Goal: Task Accomplishment & Management: Manage account settings

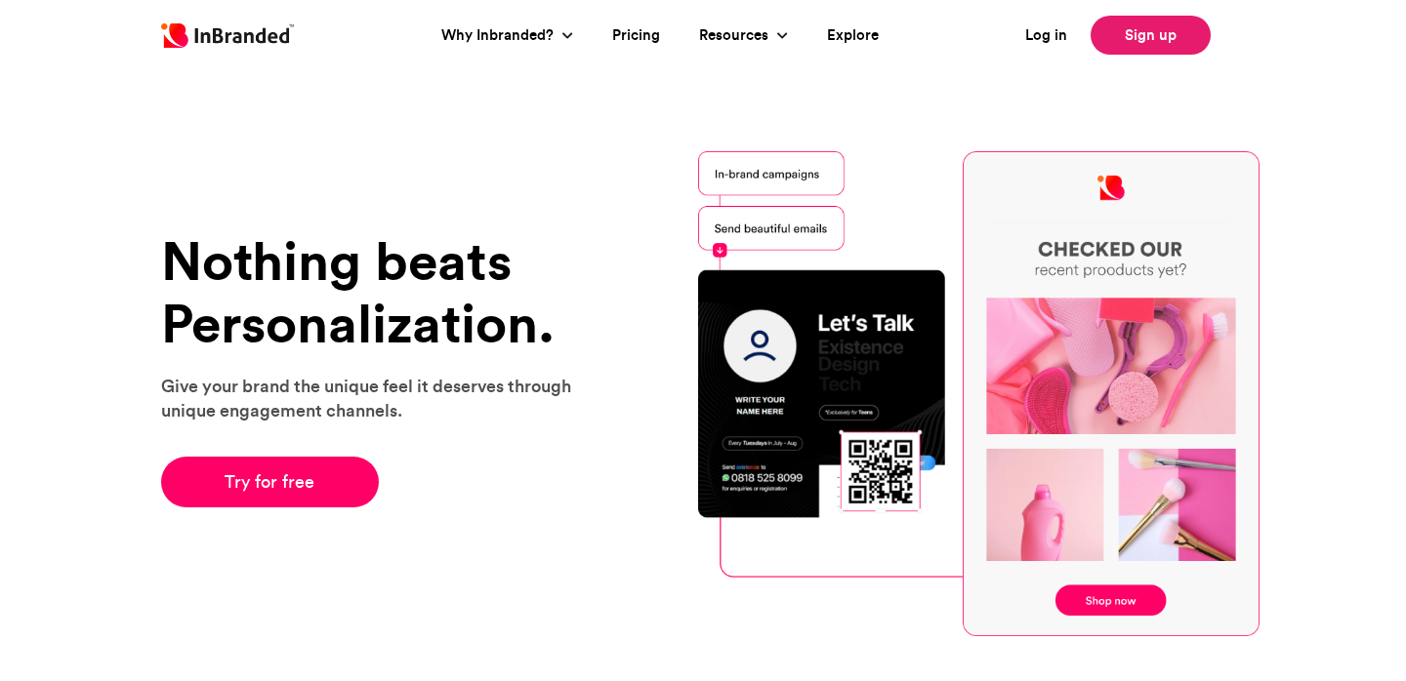
click at [1127, 93] on div "Nothing beats Personalization. Give your brand the unique feel it deserves thro…" at bounding box center [703, 394] width 1406 height 680
click at [1130, 35] on link "Sign up" at bounding box center [1150, 35] width 120 height 39
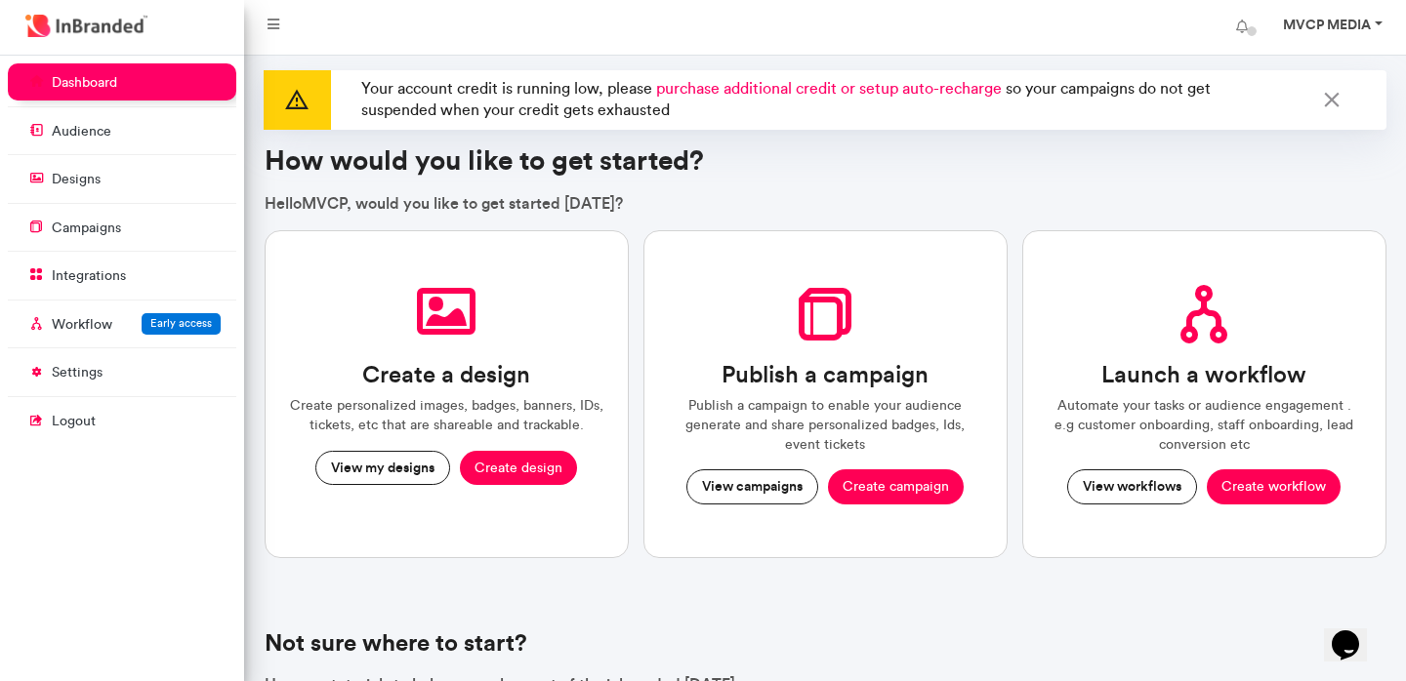
click at [1350, 25] on strong "MVCP MEDIA" at bounding box center [1327, 25] width 88 height 18
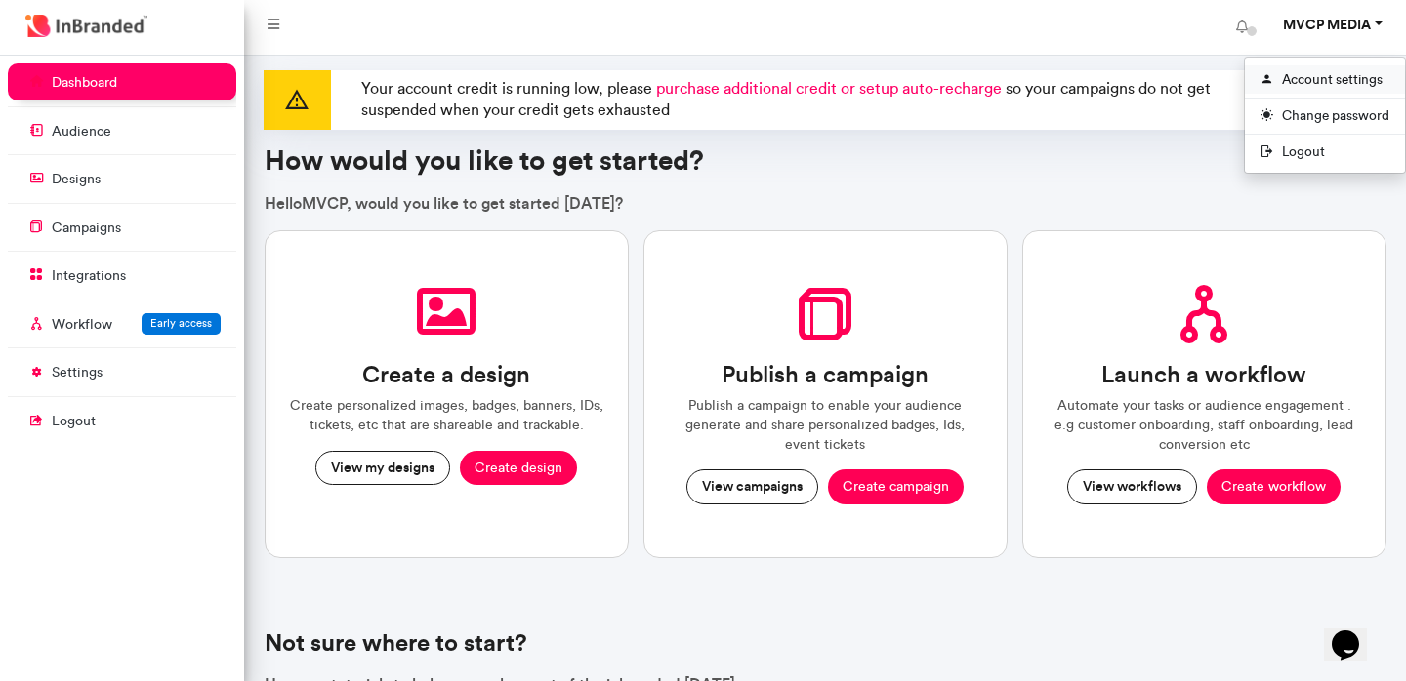
click at [1298, 83] on link "Account settings" at bounding box center [1325, 79] width 160 height 28
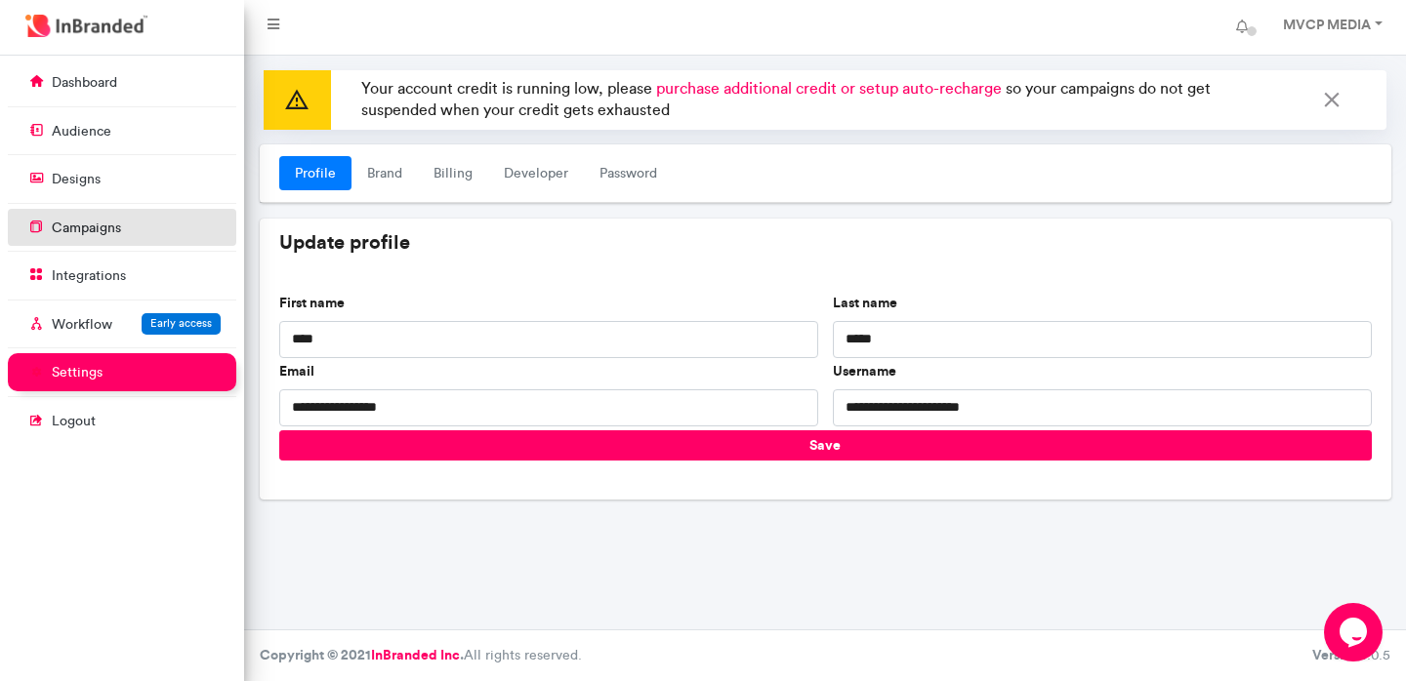
click at [92, 222] on p "campaigns" at bounding box center [86, 229] width 69 height 20
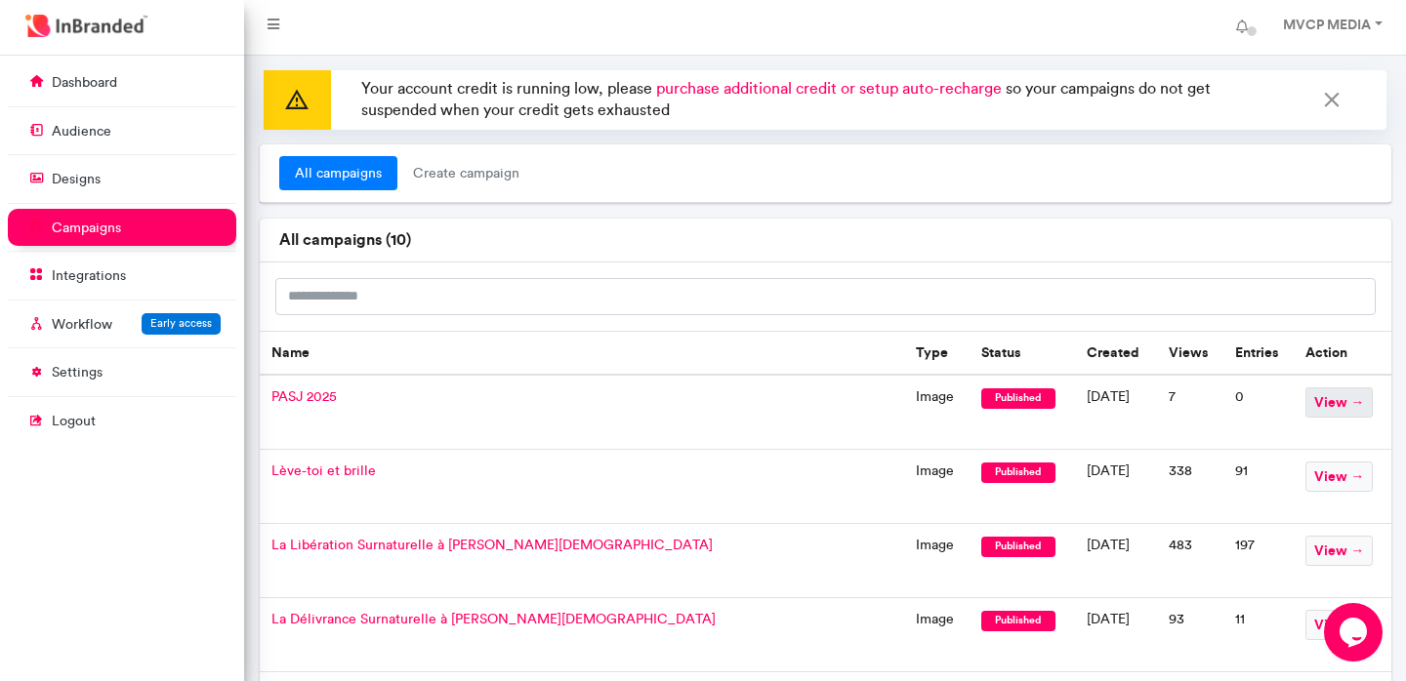
click at [1319, 407] on span "view →" at bounding box center [1338, 403] width 67 height 30
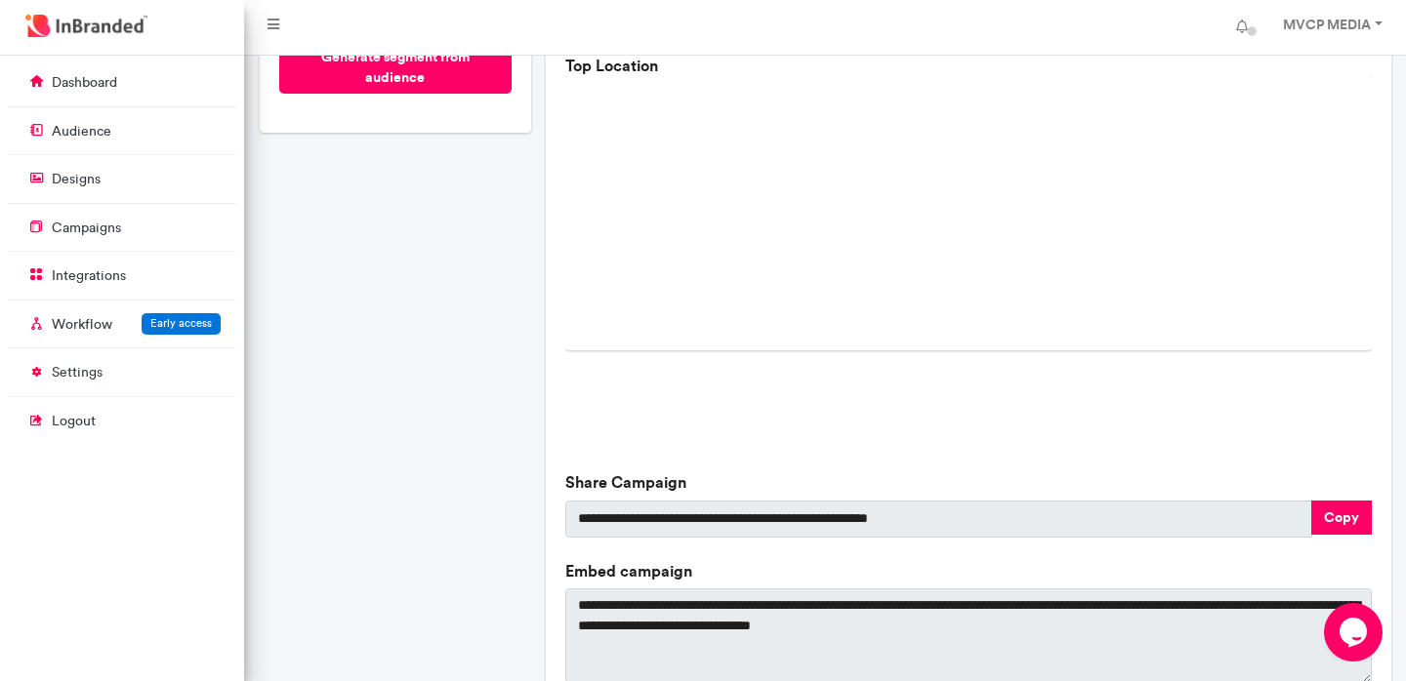
scroll to position [686, 0]
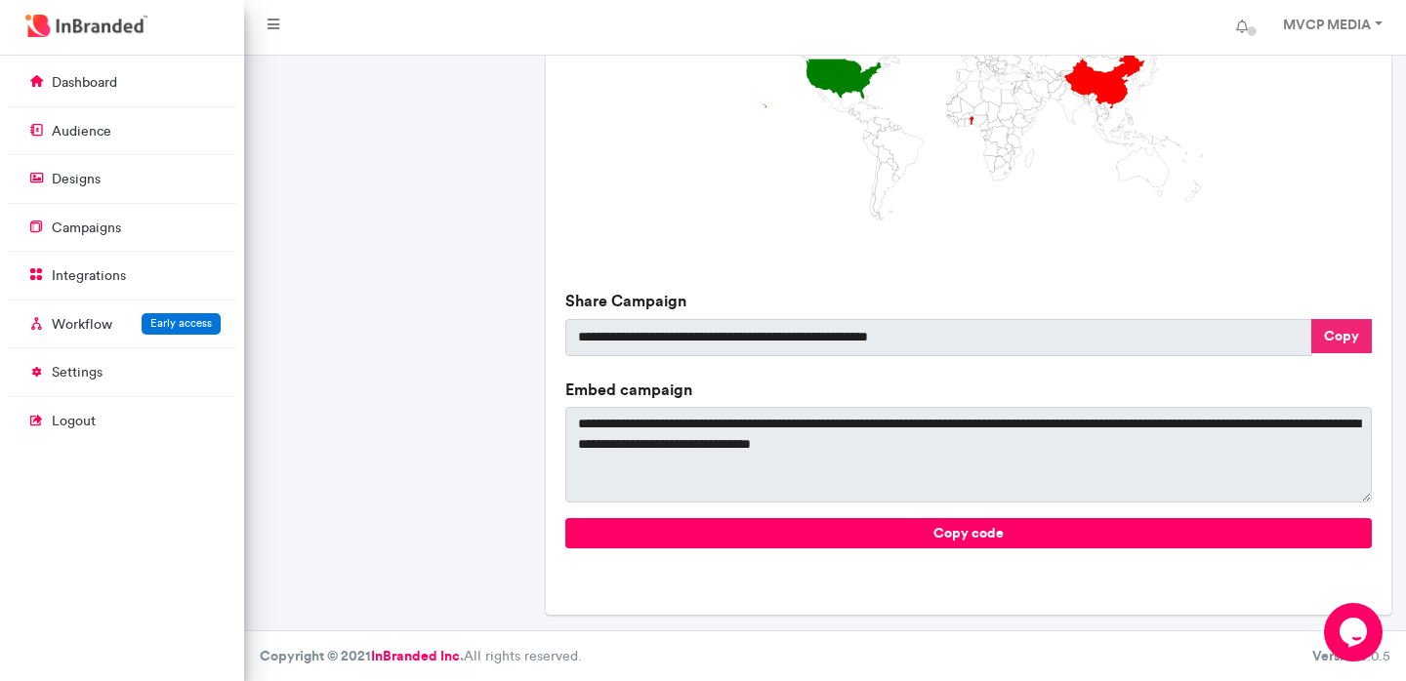
click at [1336, 336] on button "Copy" at bounding box center [1341, 336] width 61 height 34
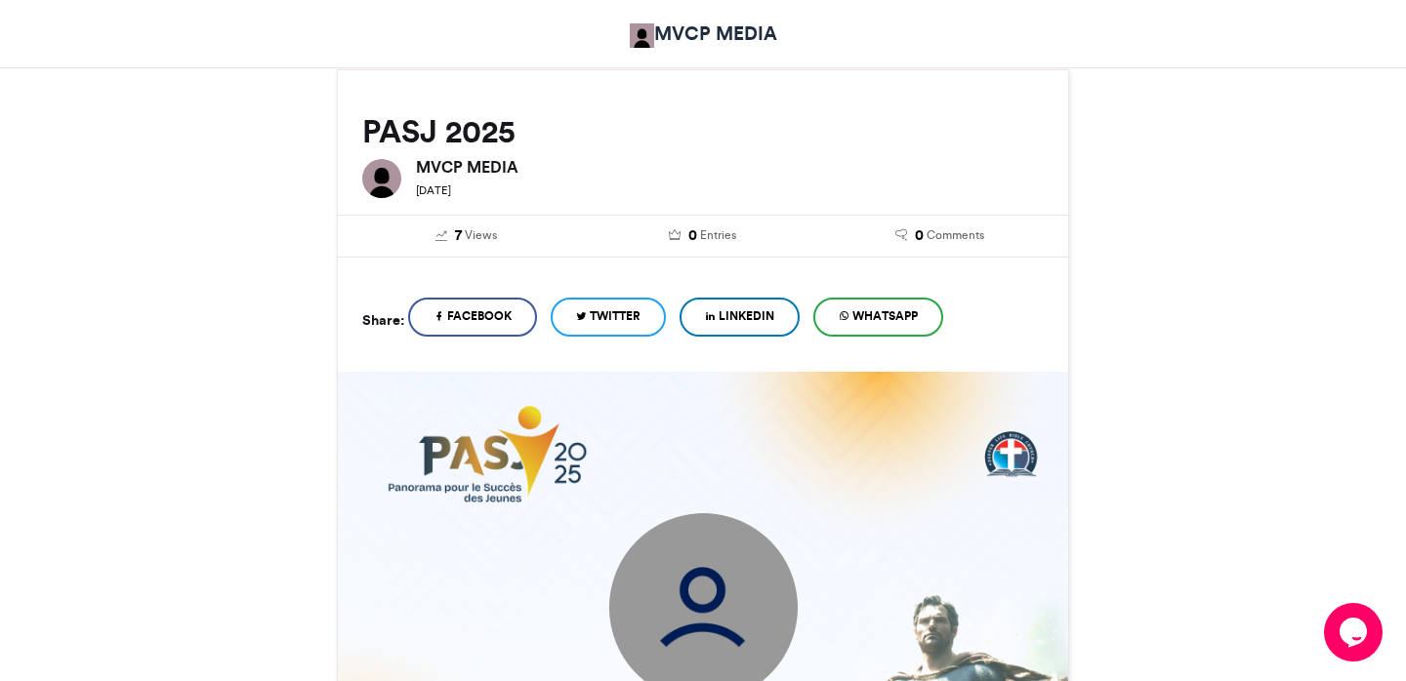
scroll to position [243, 0]
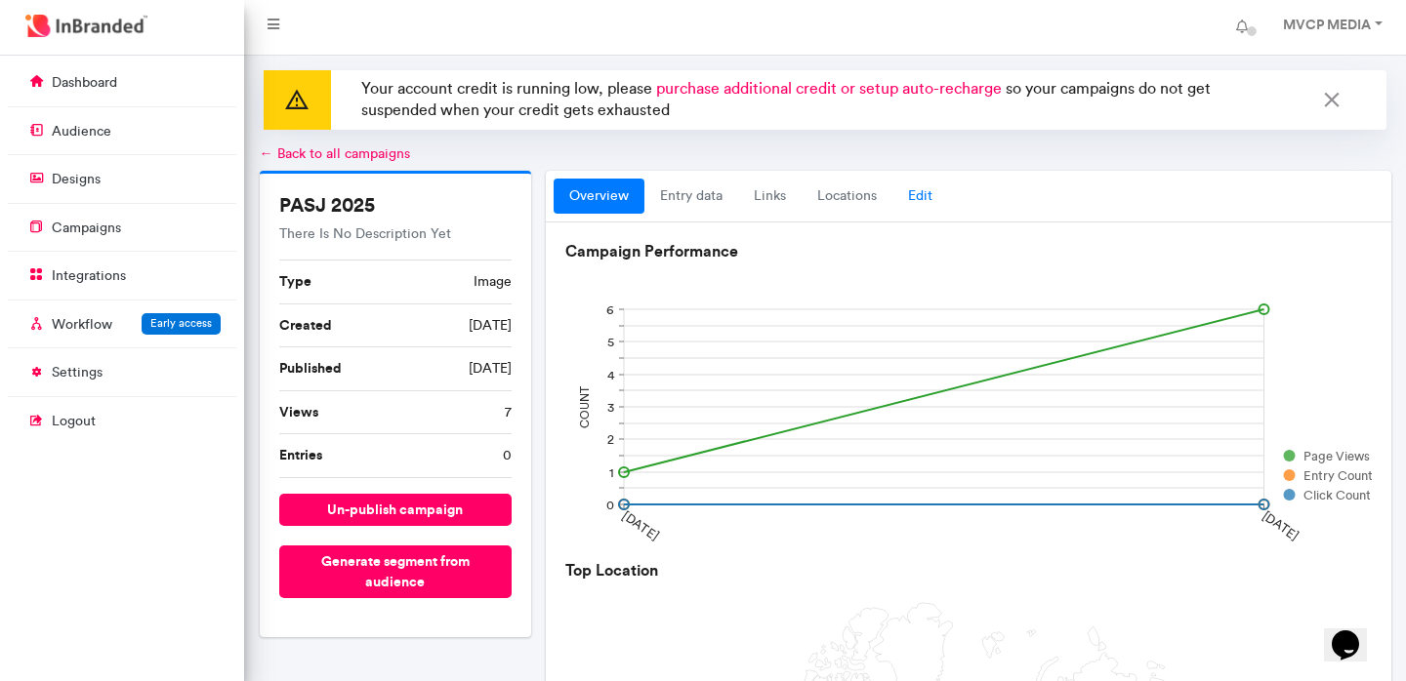
click at [919, 197] on link "Edit" at bounding box center [920, 196] width 56 height 35
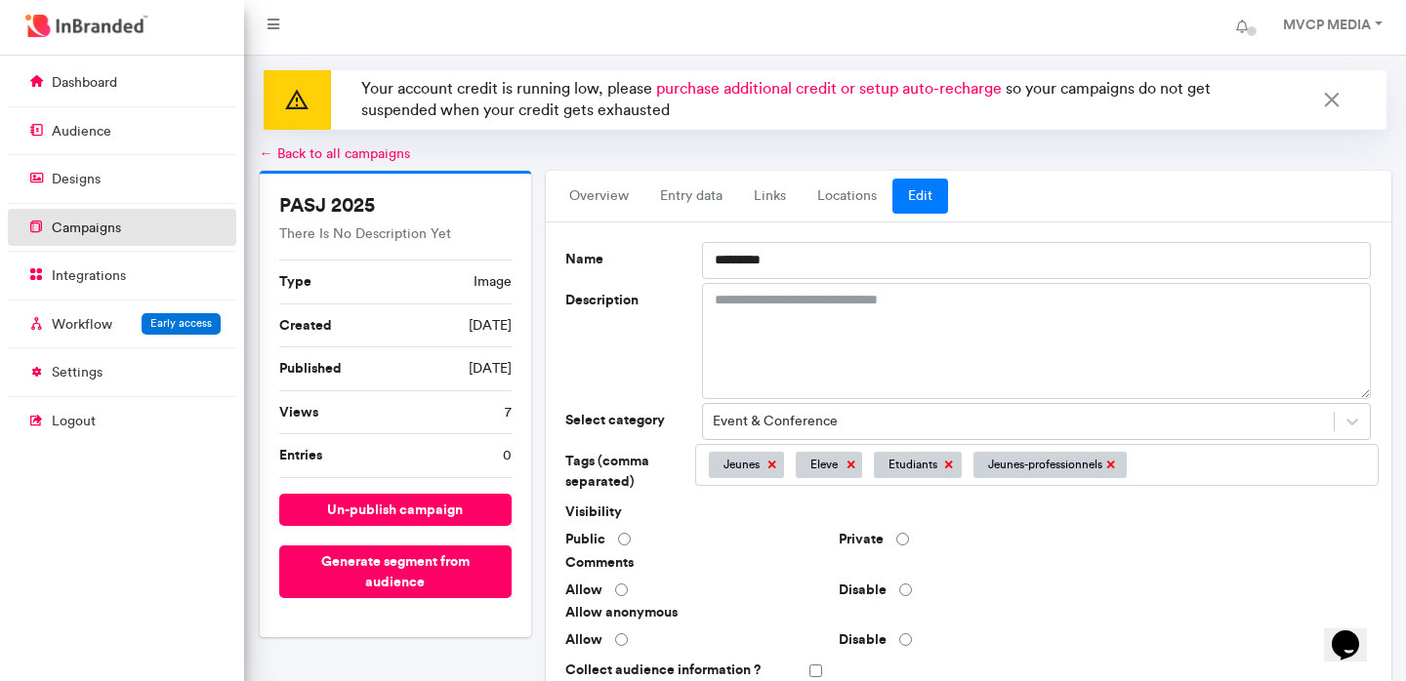
click at [49, 225] on link "campaigns" at bounding box center [122, 227] width 228 height 37
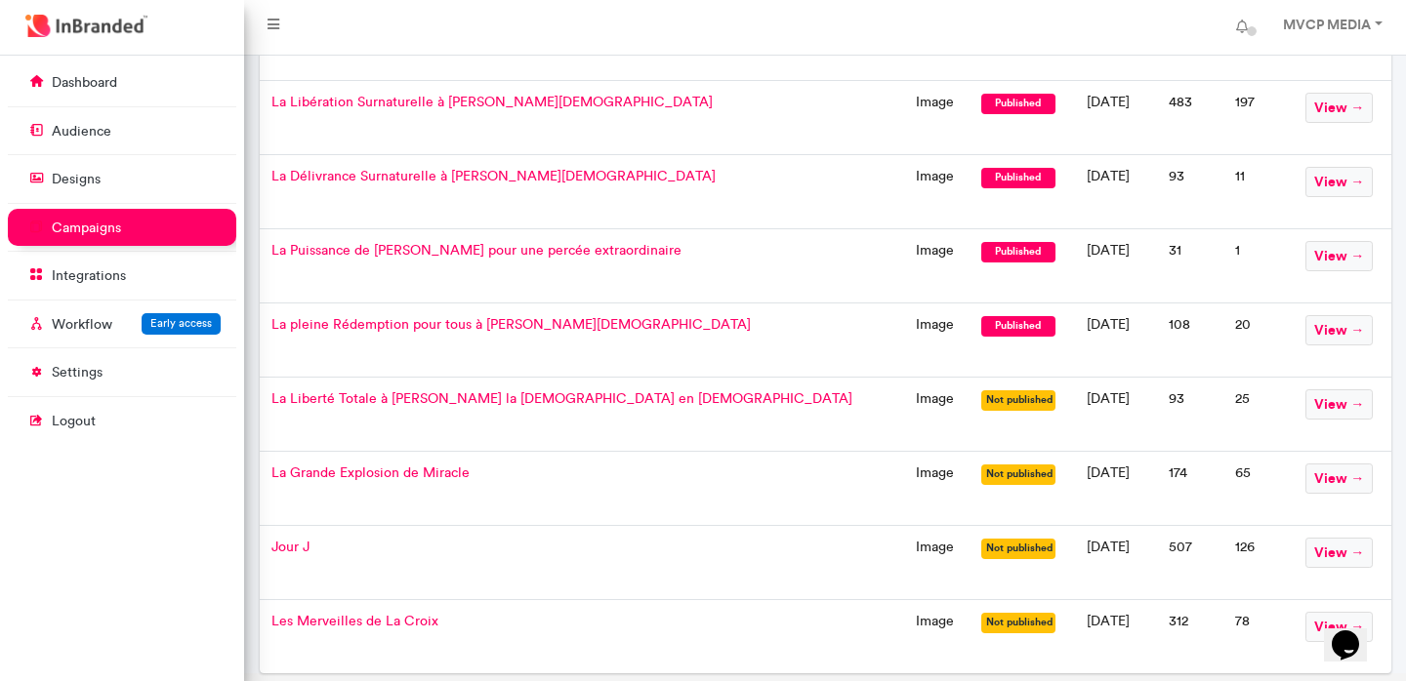
scroll to position [503, 0]
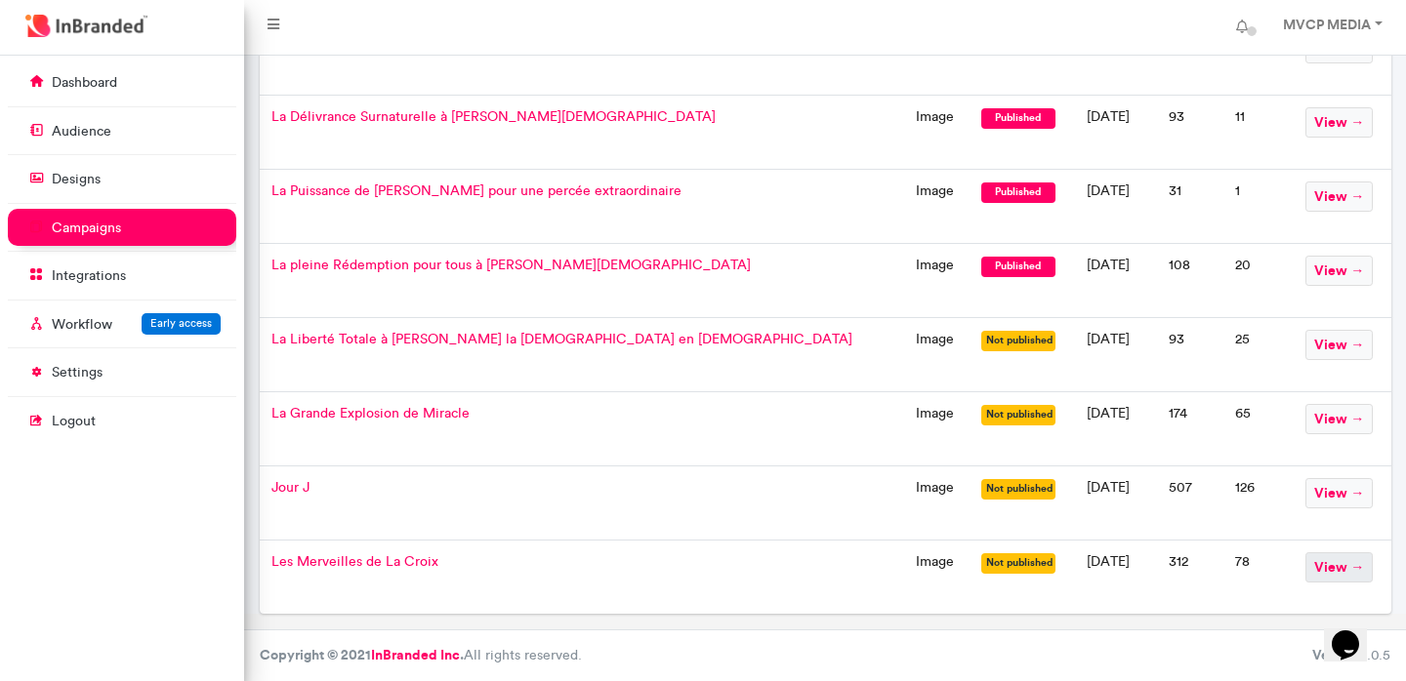
click at [1313, 577] on span "view →" at bounding box center [1338, 567] width 67 height 30
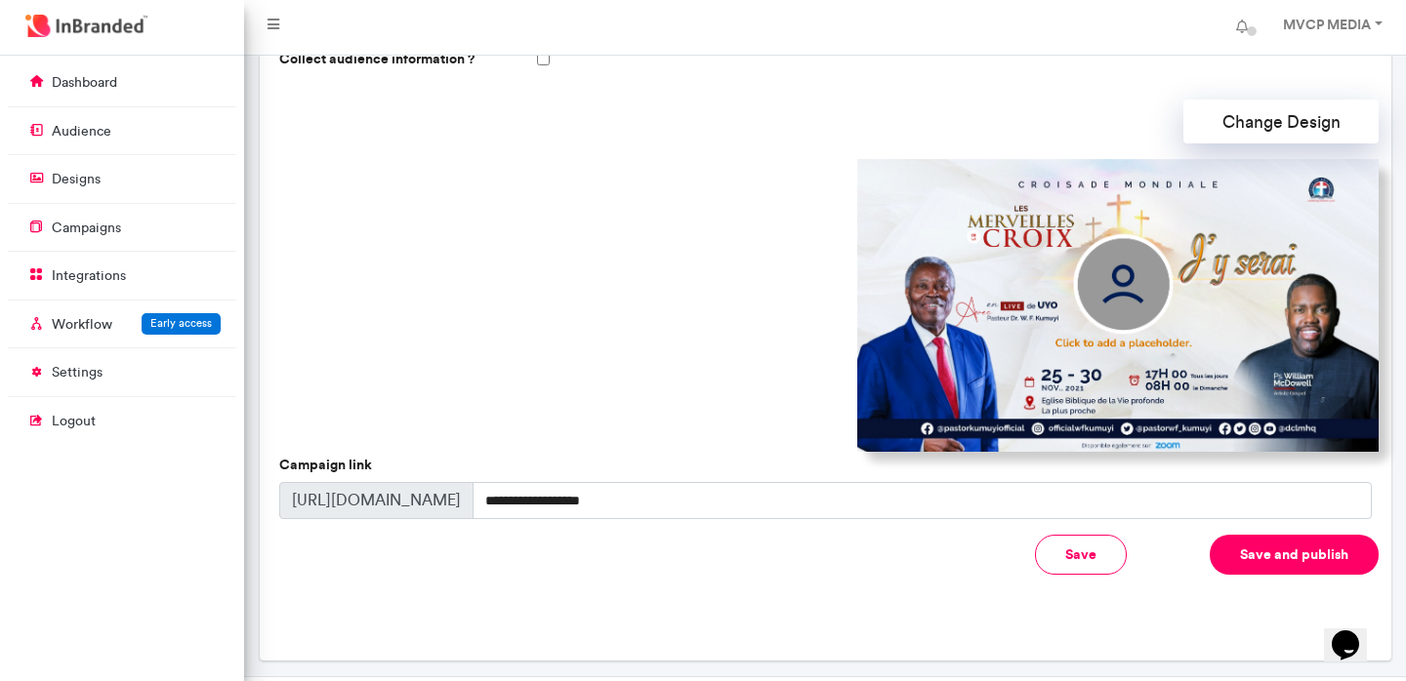
scroll to position [654, 0]
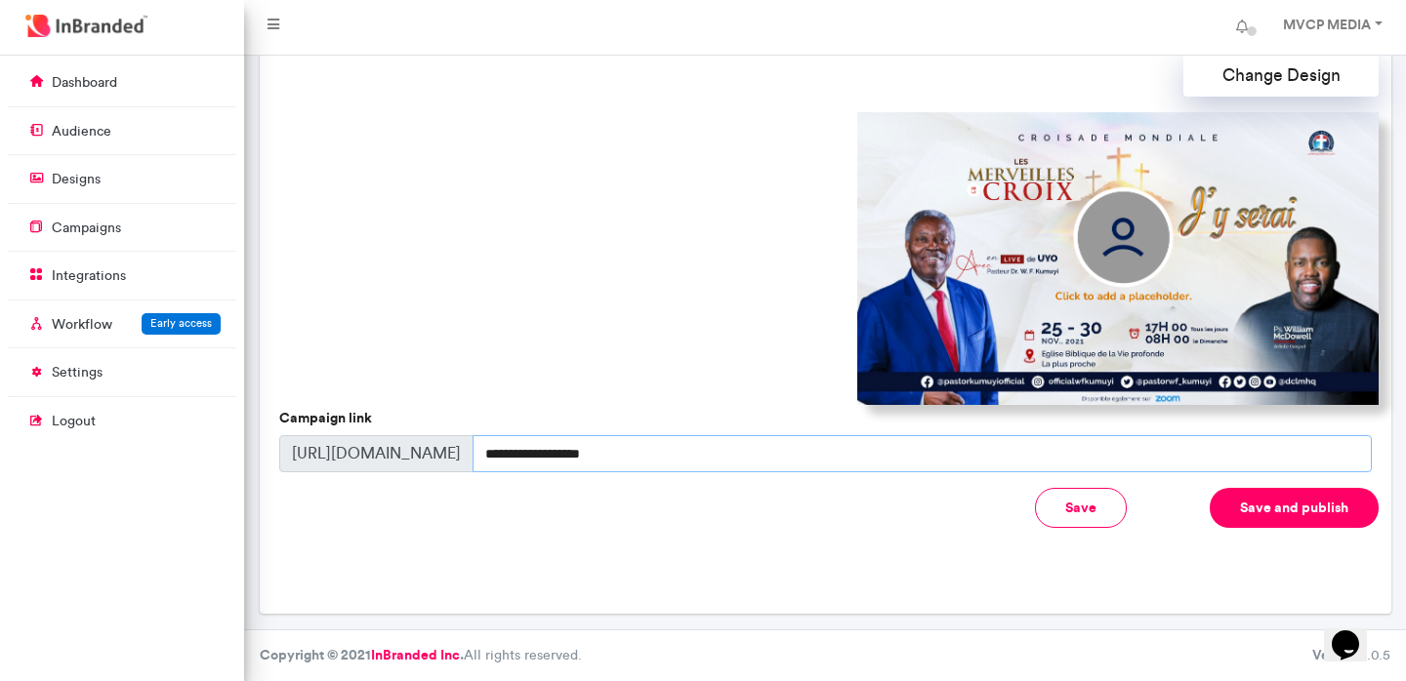
click at [1356, 460] on input "**********" at bounding box center [921, 453] width 899 height 37
drag, startPoint x: 599, startPoint y: 455, endPoint x: 463, endPoint y: 450, distance: 136.7
click at [463, 450] on div "**********" at bounding box center [825, 453] width 1092 height 37
click at [97, 233] on p "campaigns" at bounding box center [86, 229] width 69 height 20
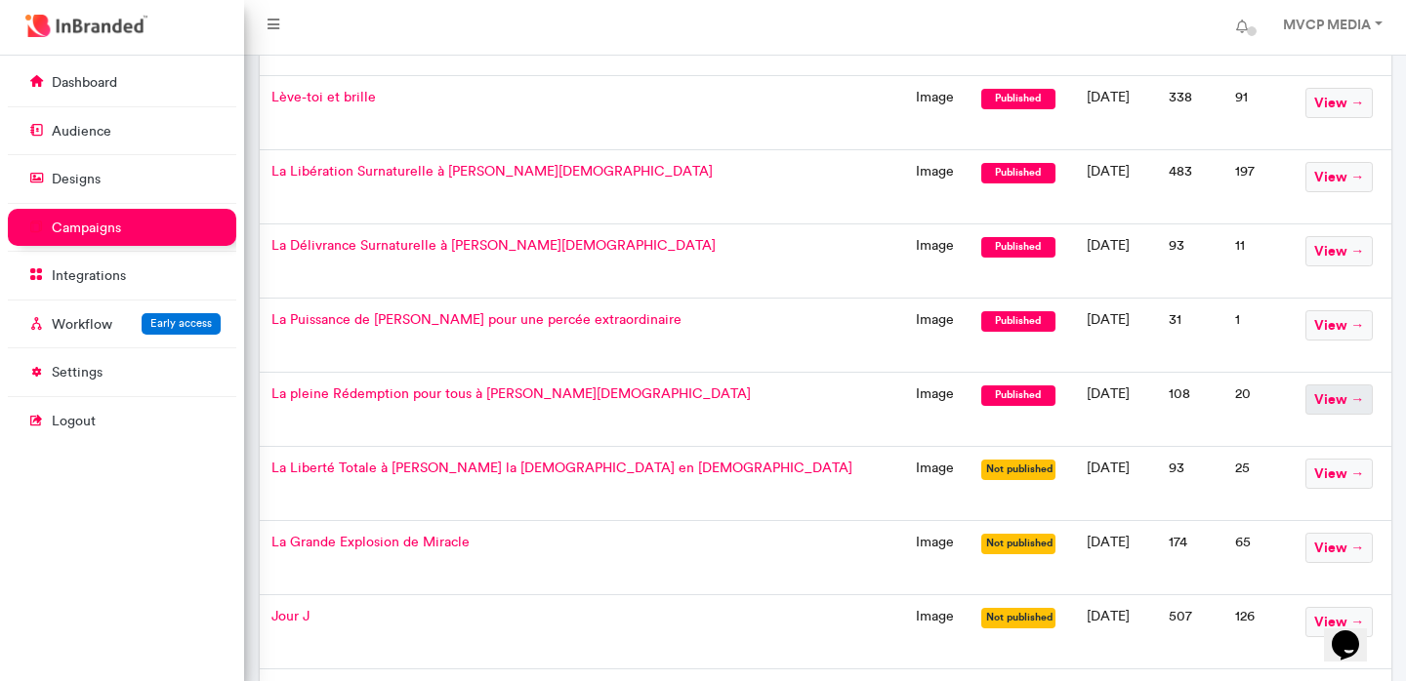
scroll to position [376, 0]
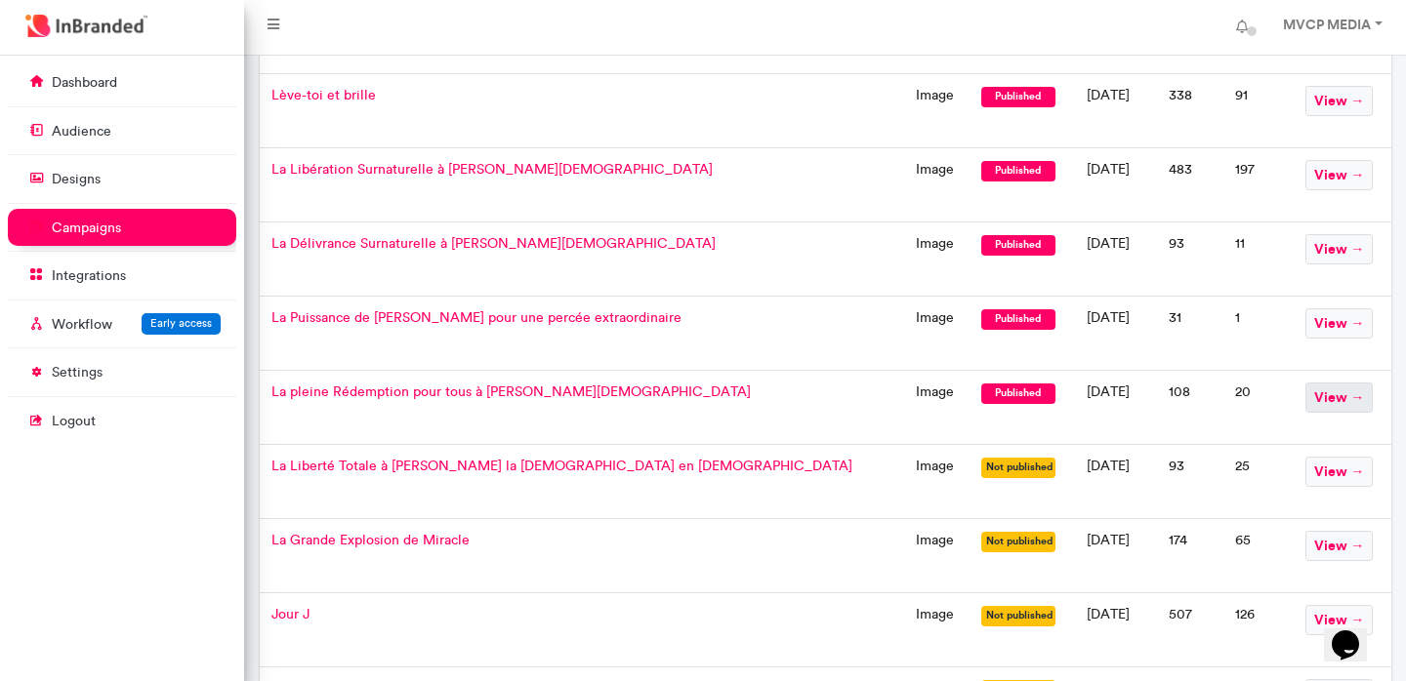
click at [1338, 397] on span "view →" at bounding box center [1338, 398] width 67 height 30
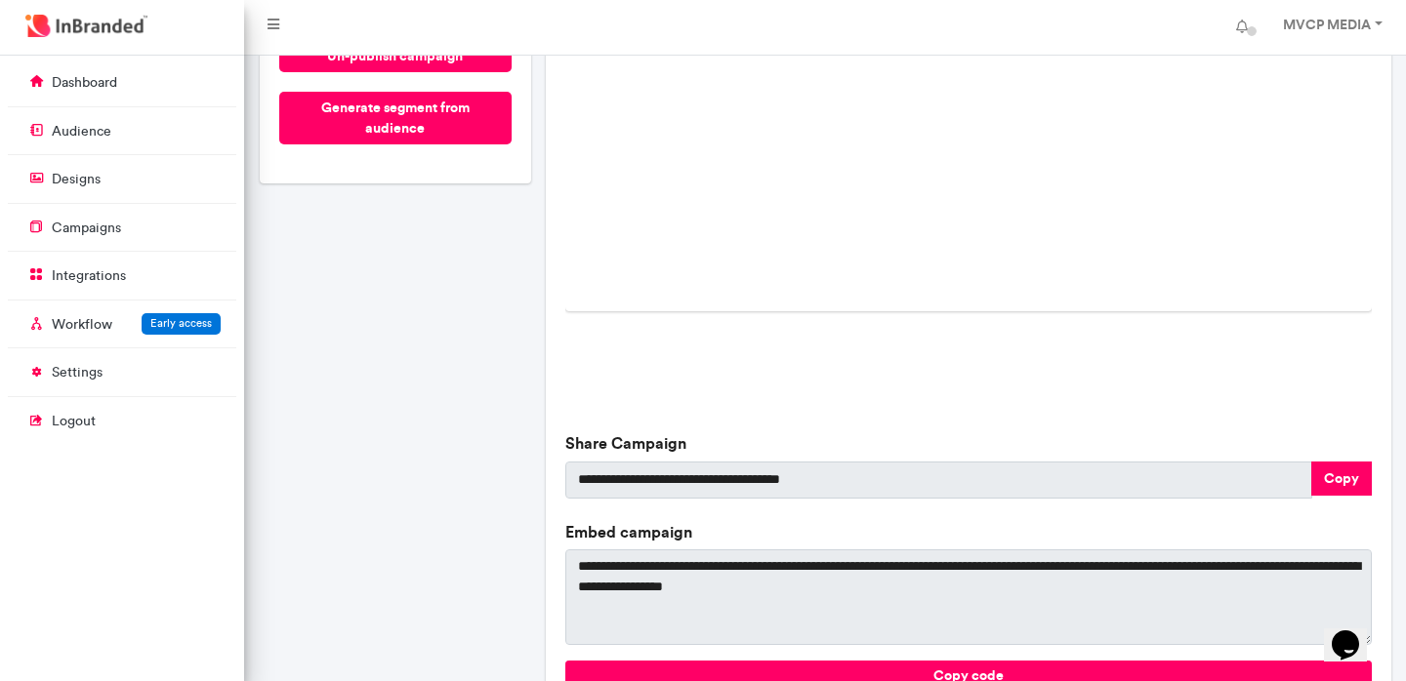
scroll to position [555, 0]
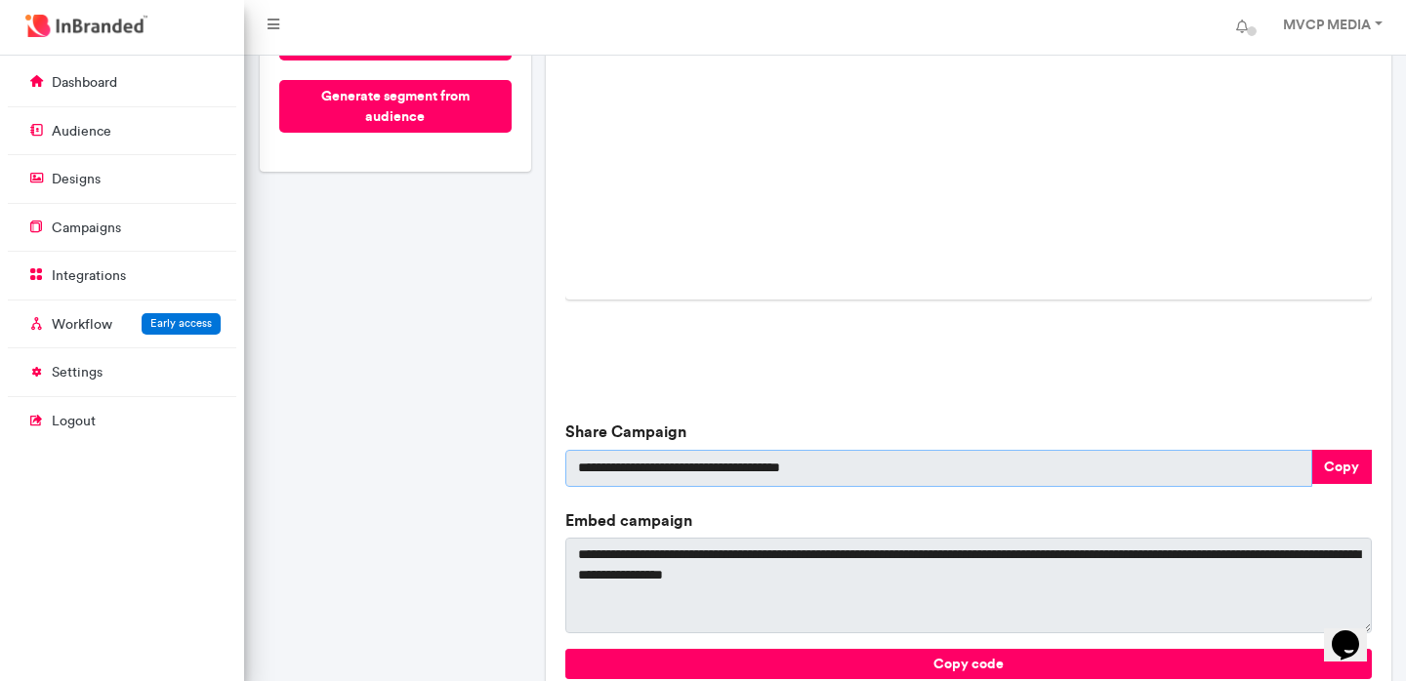
click at [876, 475] on input "**********" at bounding box center [938, 468] width 747 height 37
click at [822, 473] on input "**********" at bounding box center [938, 468] width 747 height 37
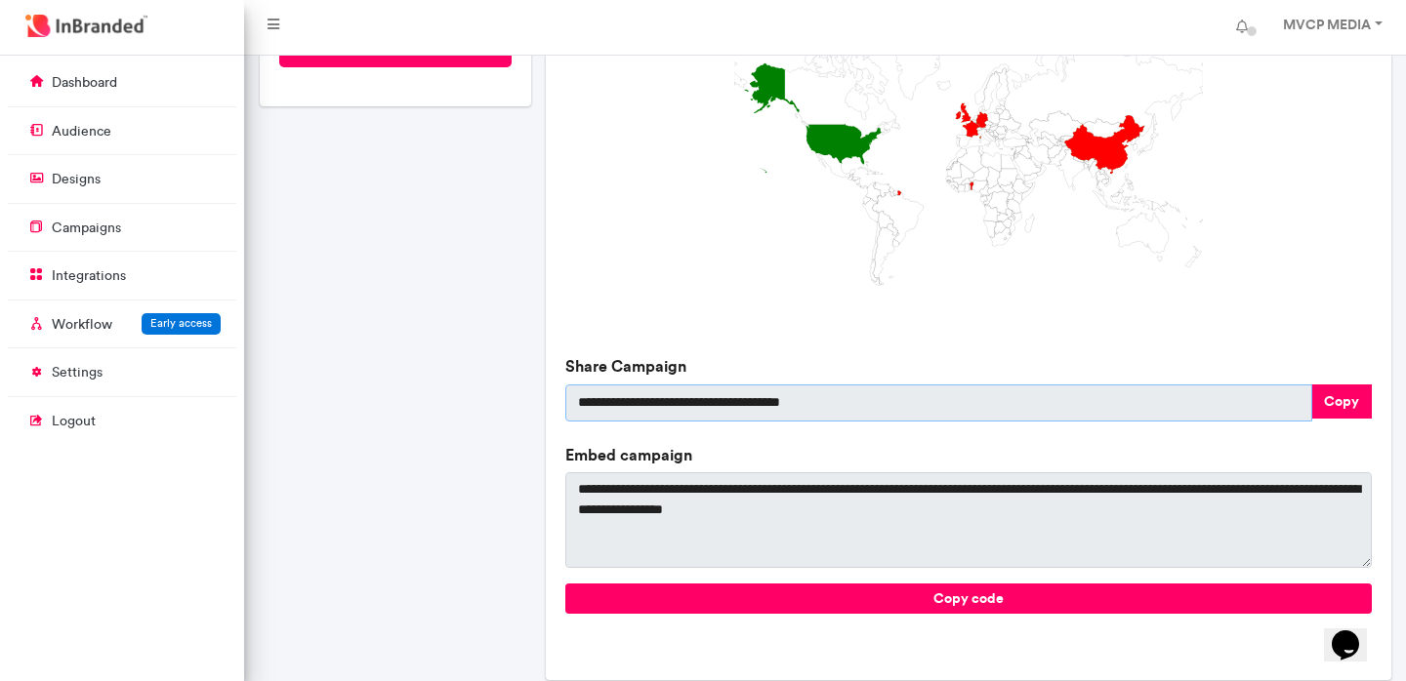
scroll to position [686, 0]
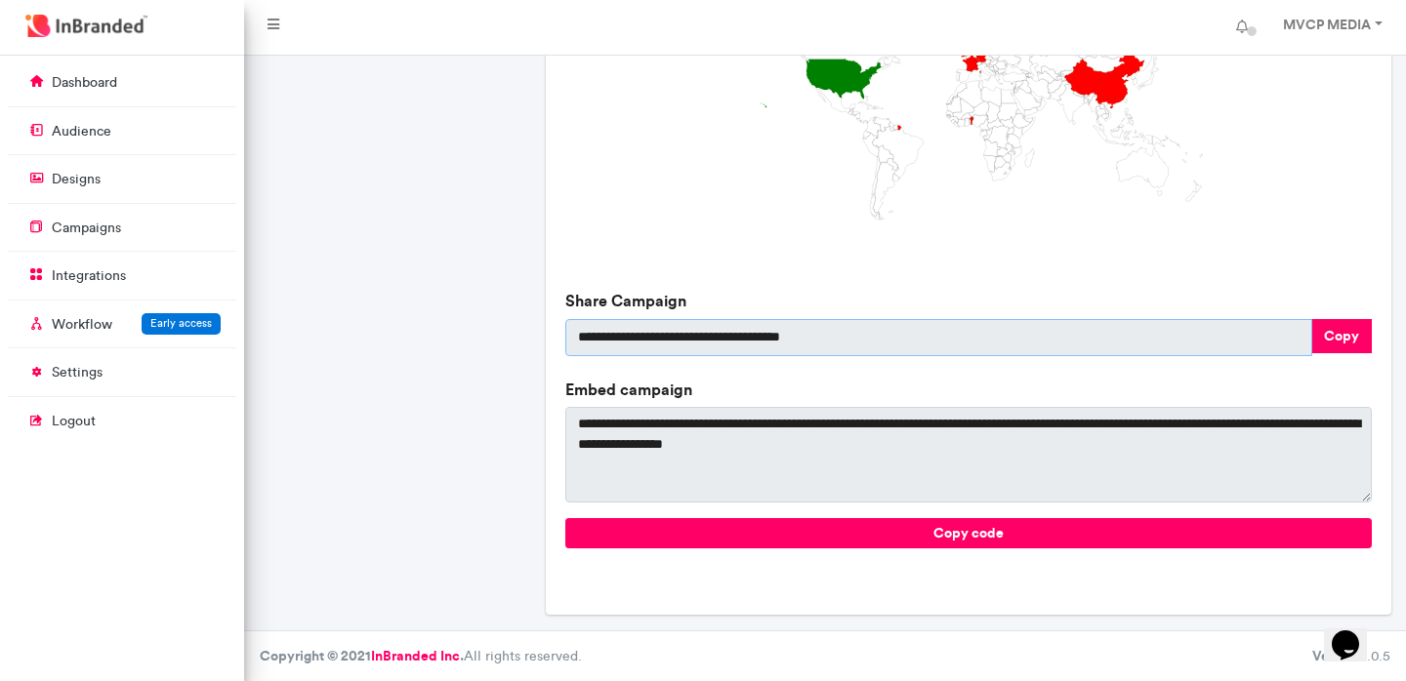
click at [787, 341] on input "**********" at bounding box center [938, 337] width 747 height 37
click at [1318, 347] on button "Copy" at bounding box center [1341, 336] width 61 height 34
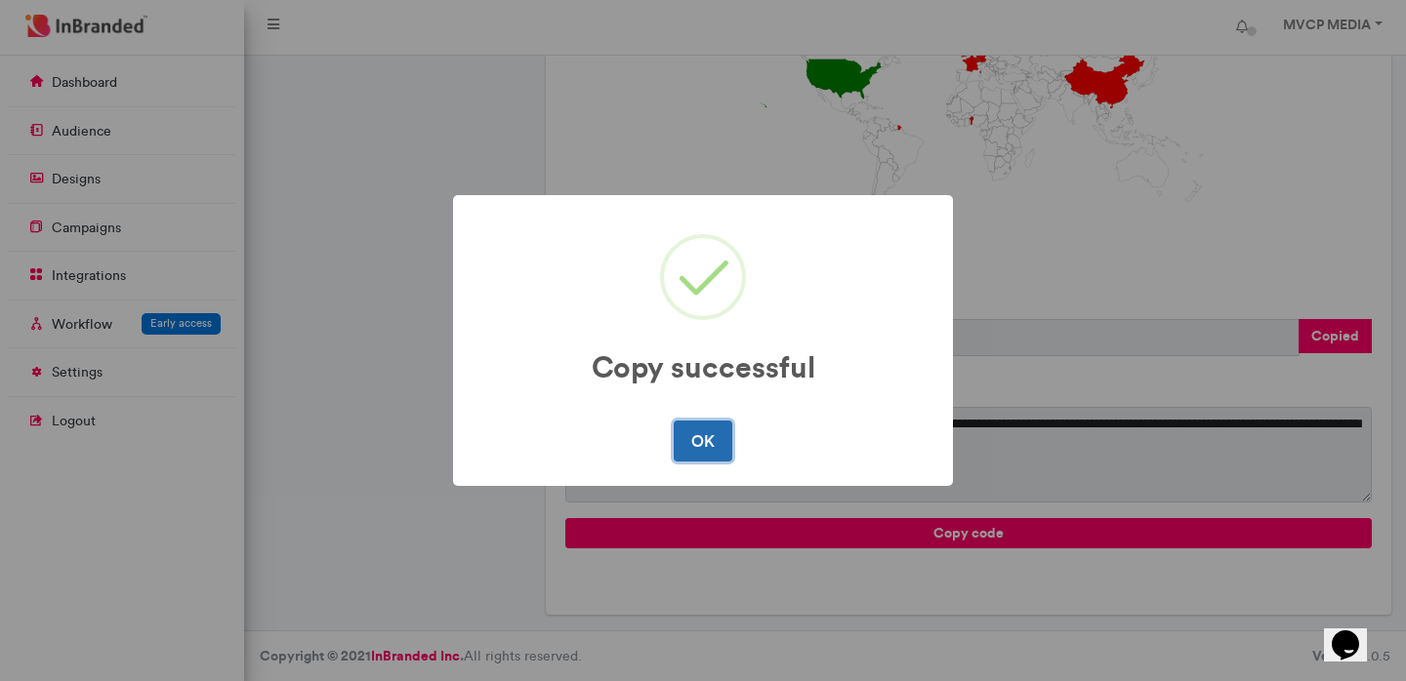
click at [678, 453] on button "OK" at bounding box center [703, 441] width 58 height 41
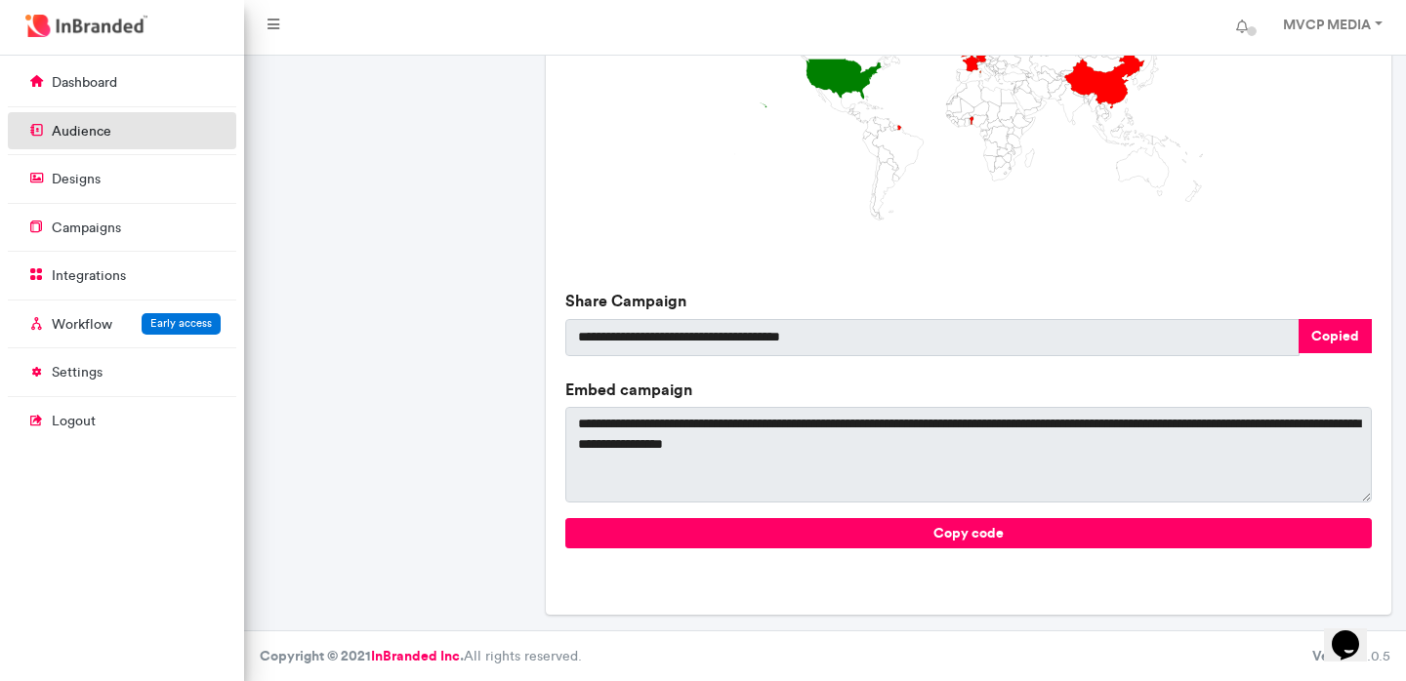
click at [122, 131] on link "audience" at bounding box center [122, 130] width 228 height 37
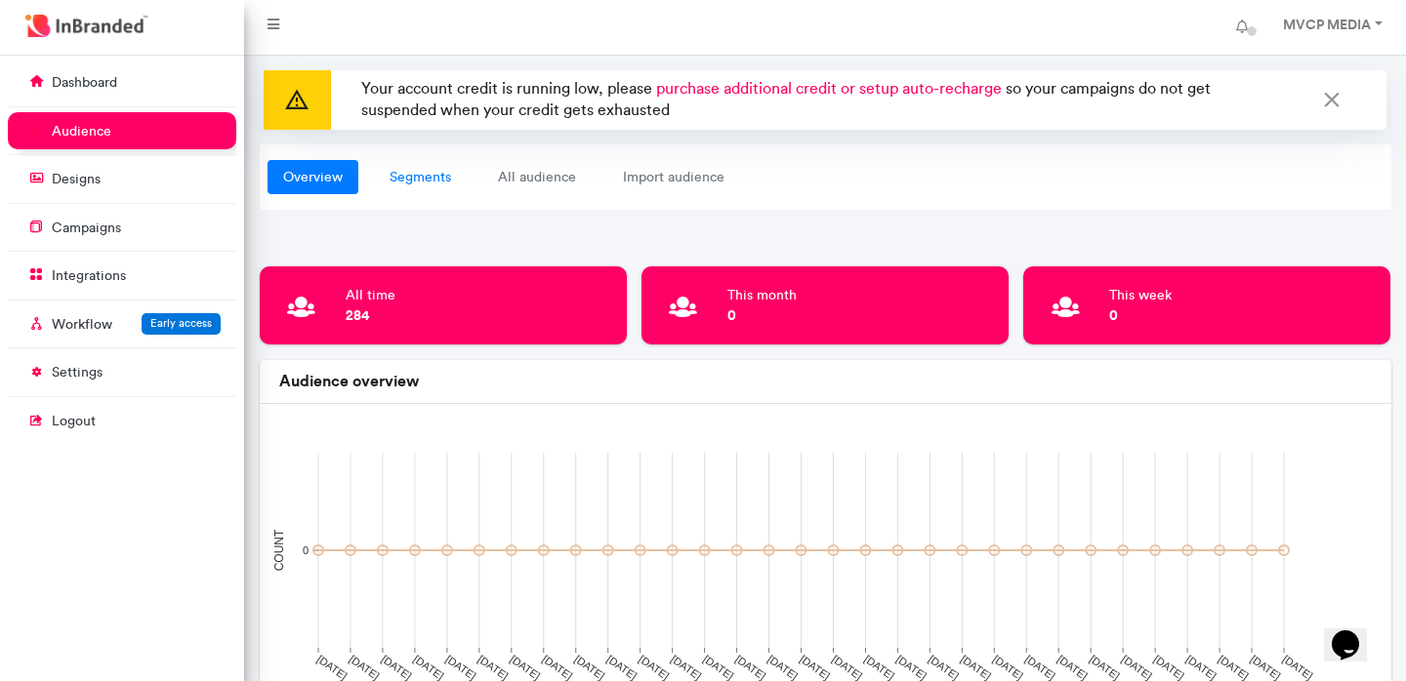
click at [443, 184] on link "segments" at bounding box center [420, 177] width 93 height 35
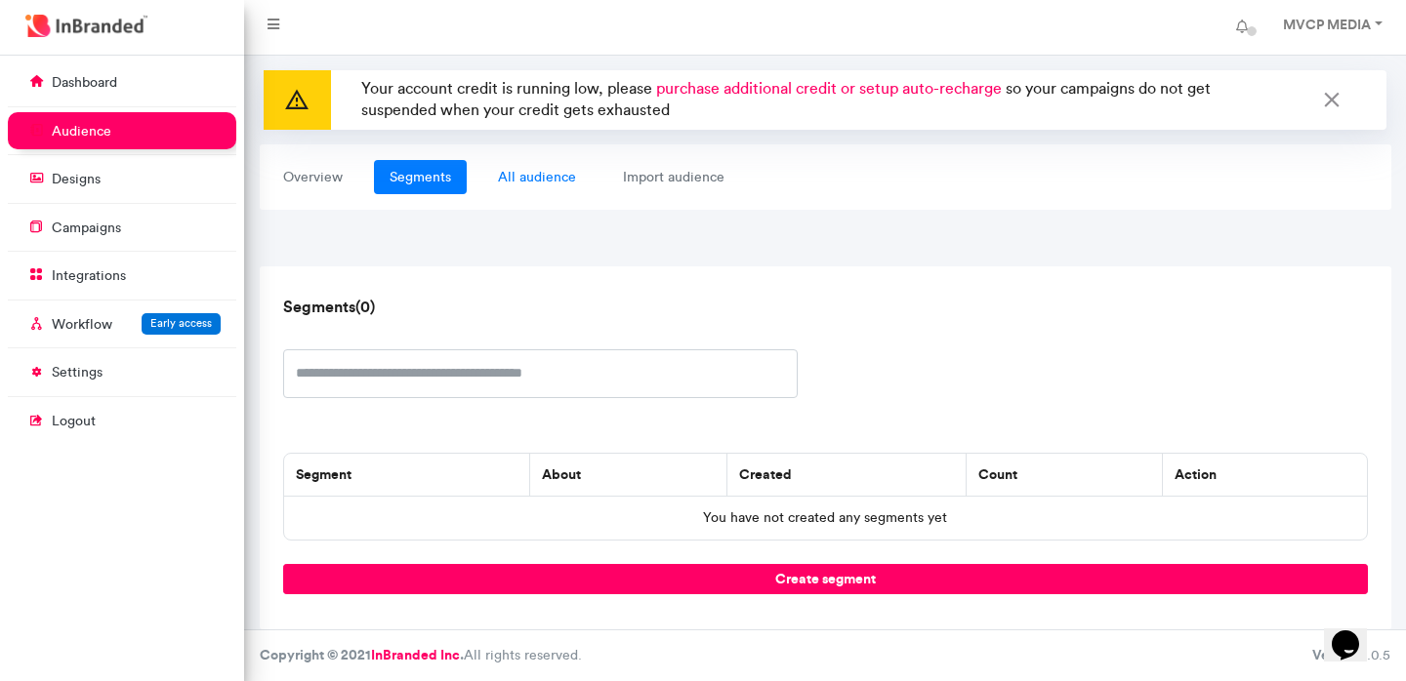
click at [538, 179] on link "all audience" at bounding box center [536, 177] width 109 height 35
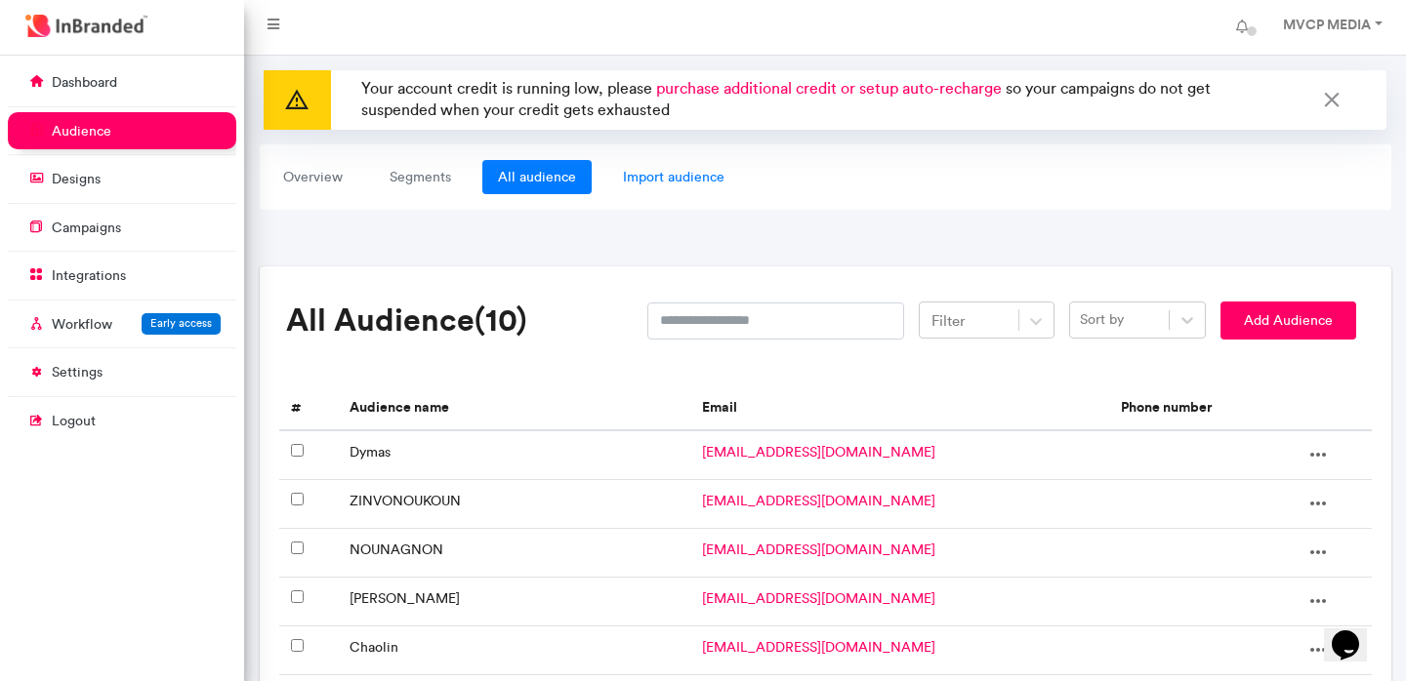
click at [677, 189] on link "import audience" at bounding box center [673, 177] width 133 height 35
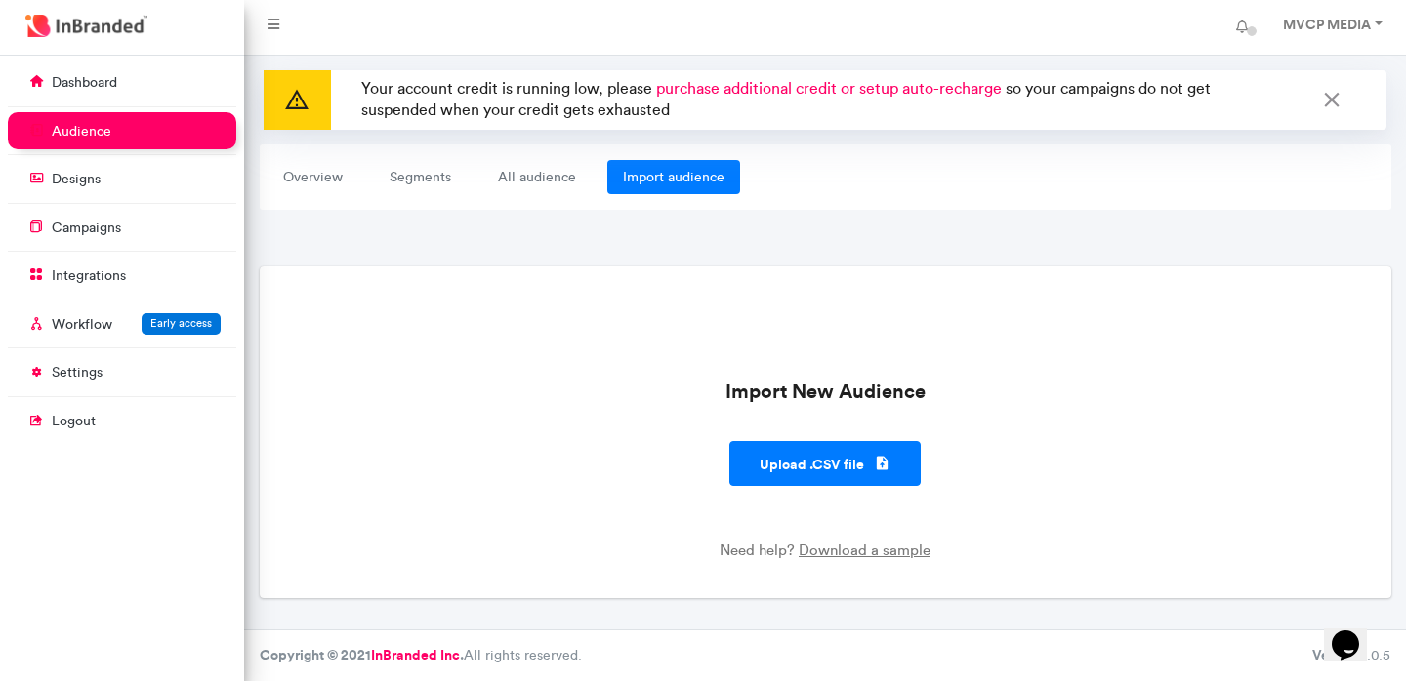
click at [81, 152] on ul "dashboard audience designs campaigns integrations Workflow Early access setting…" at bounding box center [122, 253] width 228 height 380
click at [81, 176] on p "designs" at bounding box center [76, 180] width 49 height 20
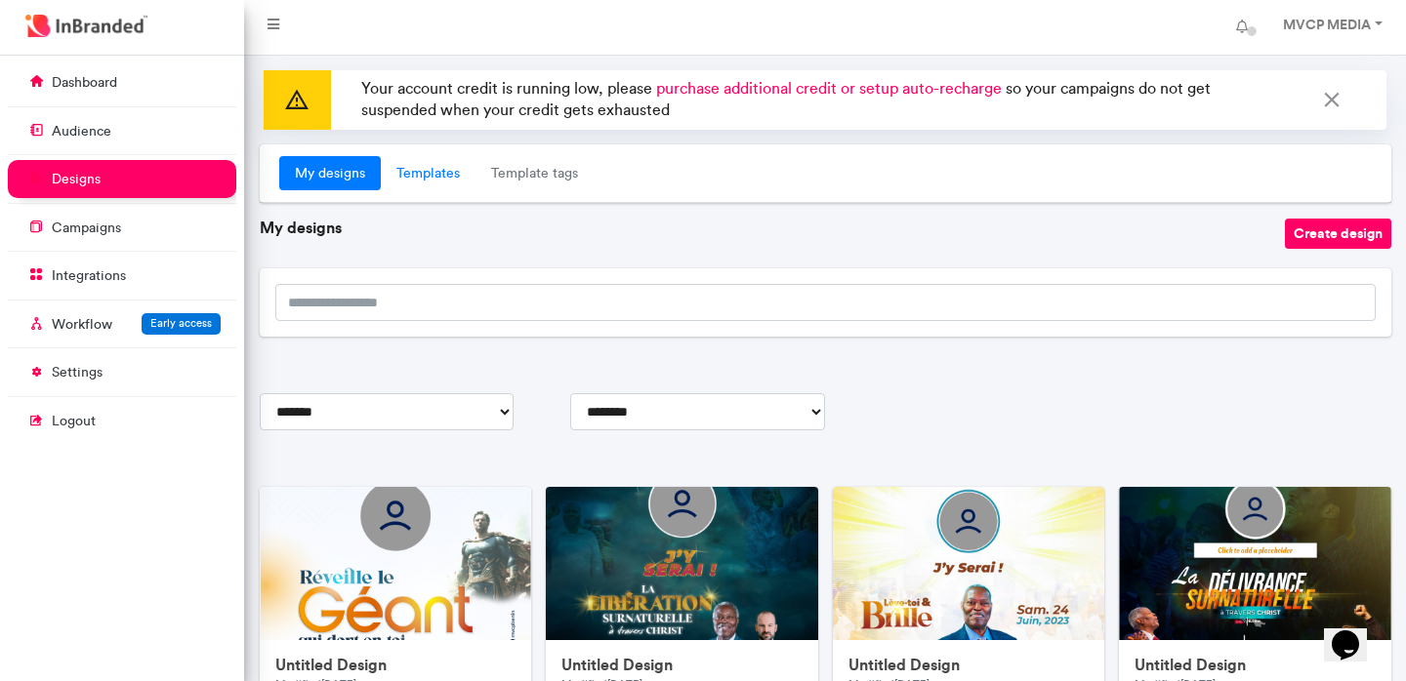
click at [435, 178] on link "Templates" at bounding box center [428, 173] width 95 height 35
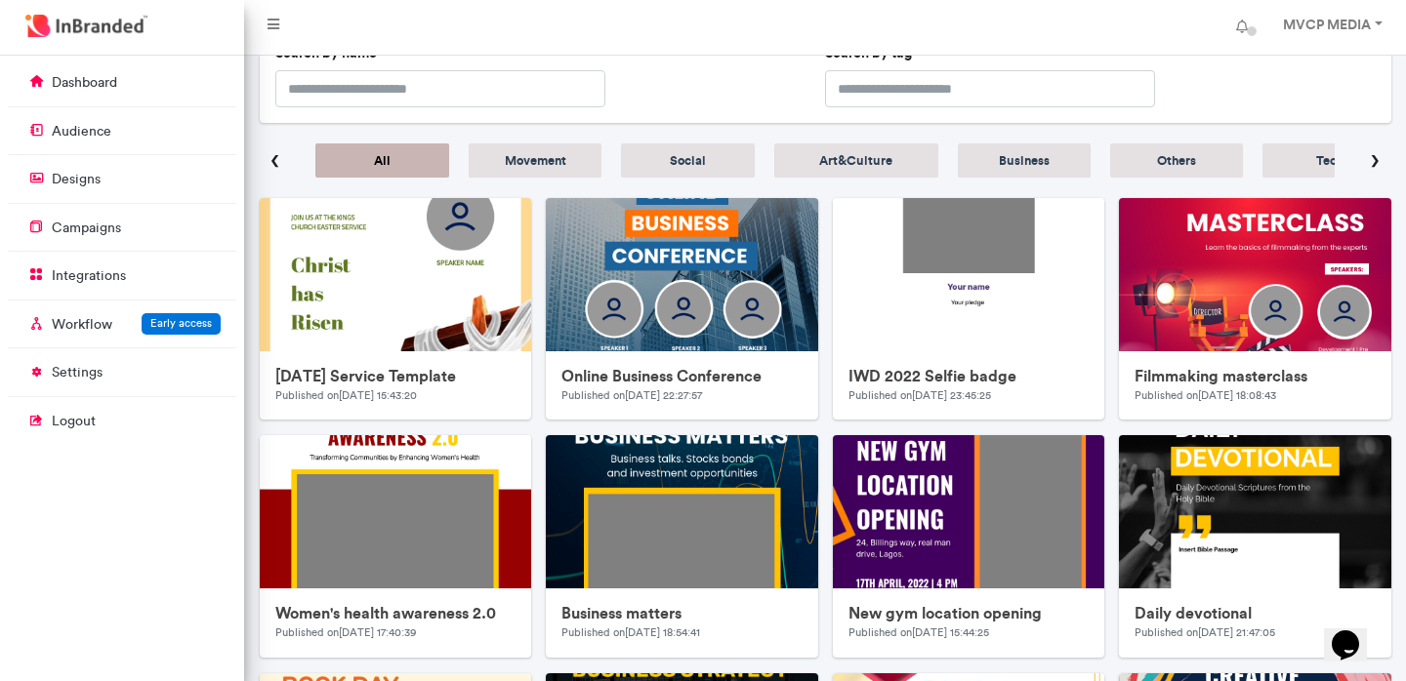
scroll to position [224, 0]
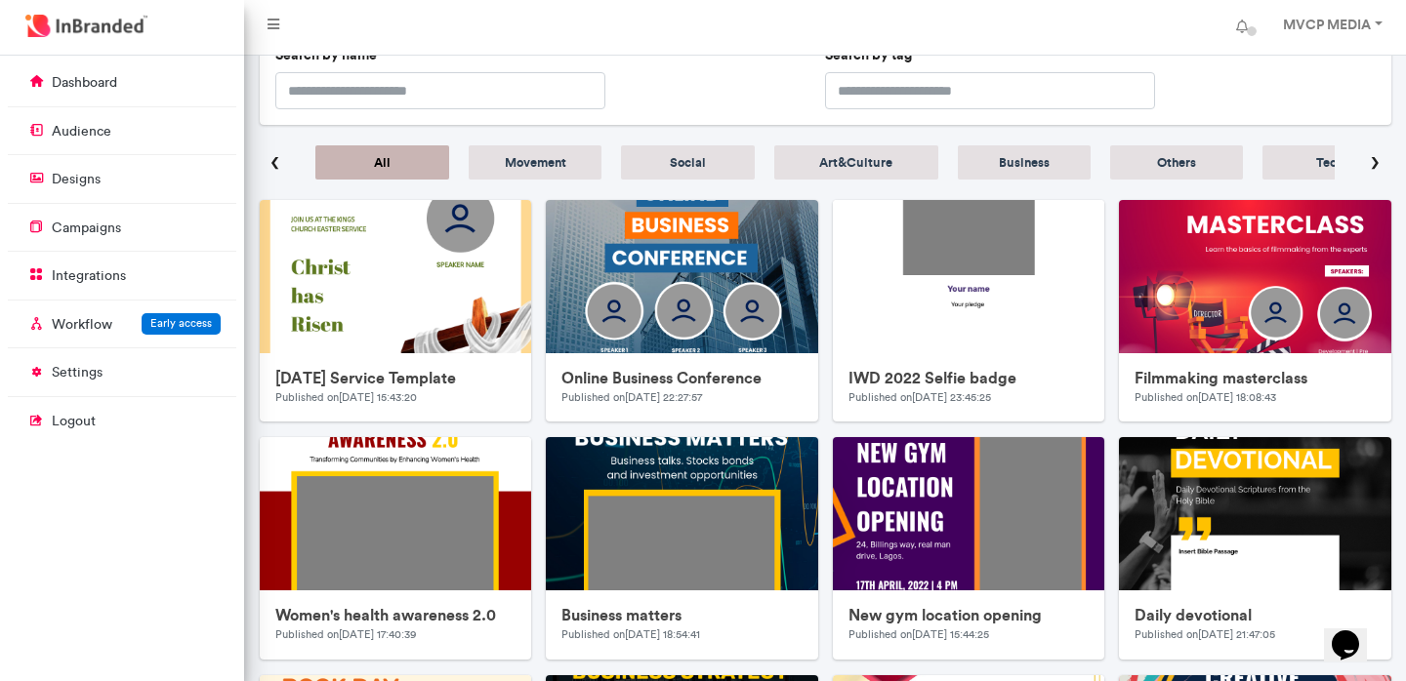
click at [715, 162] on h5 "Social" at bounding box center [687, 162] width 84 height 15
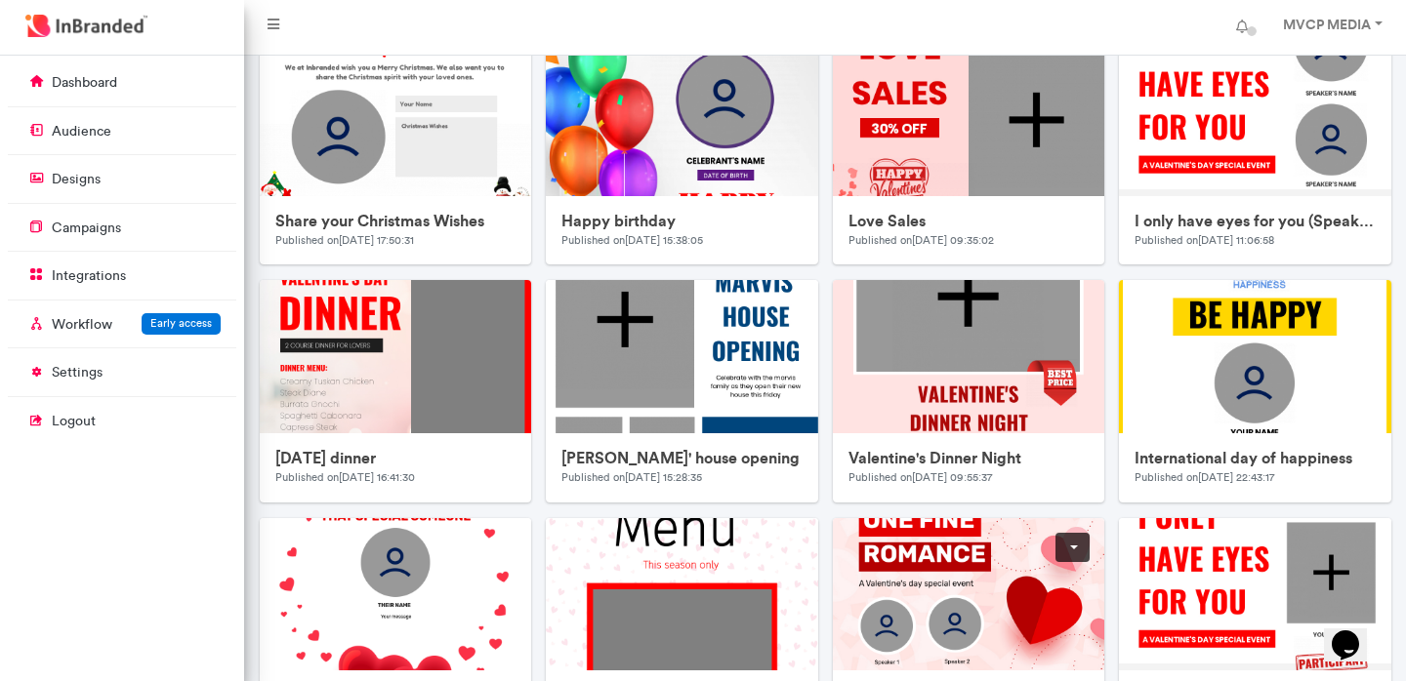
scroll to position [376, 0]
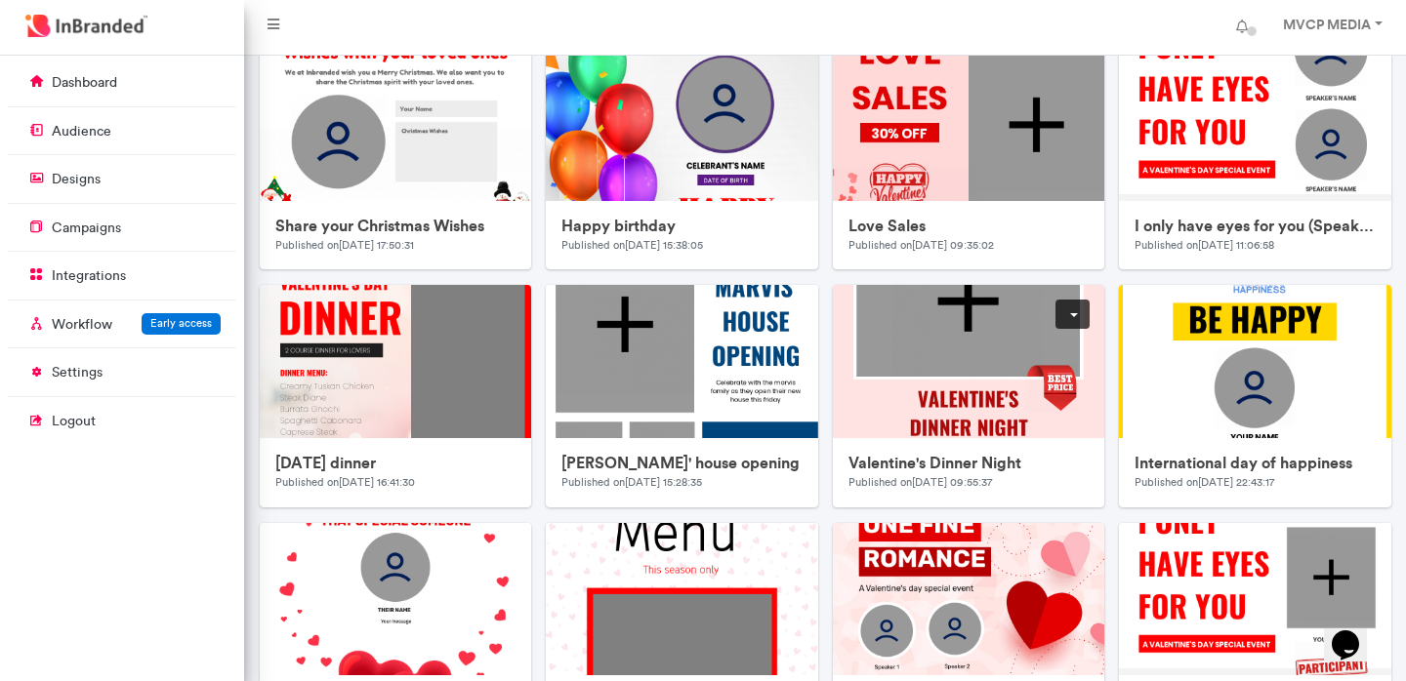
click at [1058, 311] on link at bounding box center [1072, 314] width 34 height 29
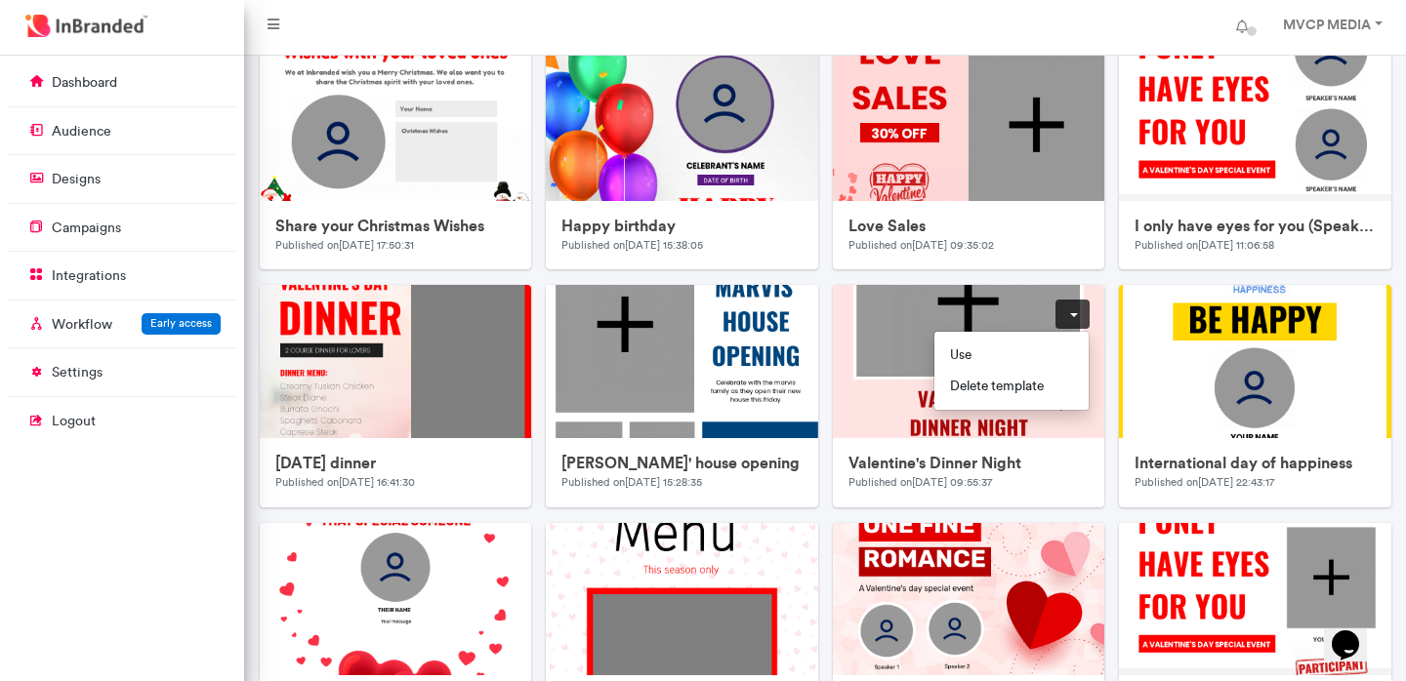
click at [825, 508] on div "Valentine's Dinner Night Published on 31/1/2021, 09:55:37 Use Delete template" at bounding box center [968, 403] width 287 height 237
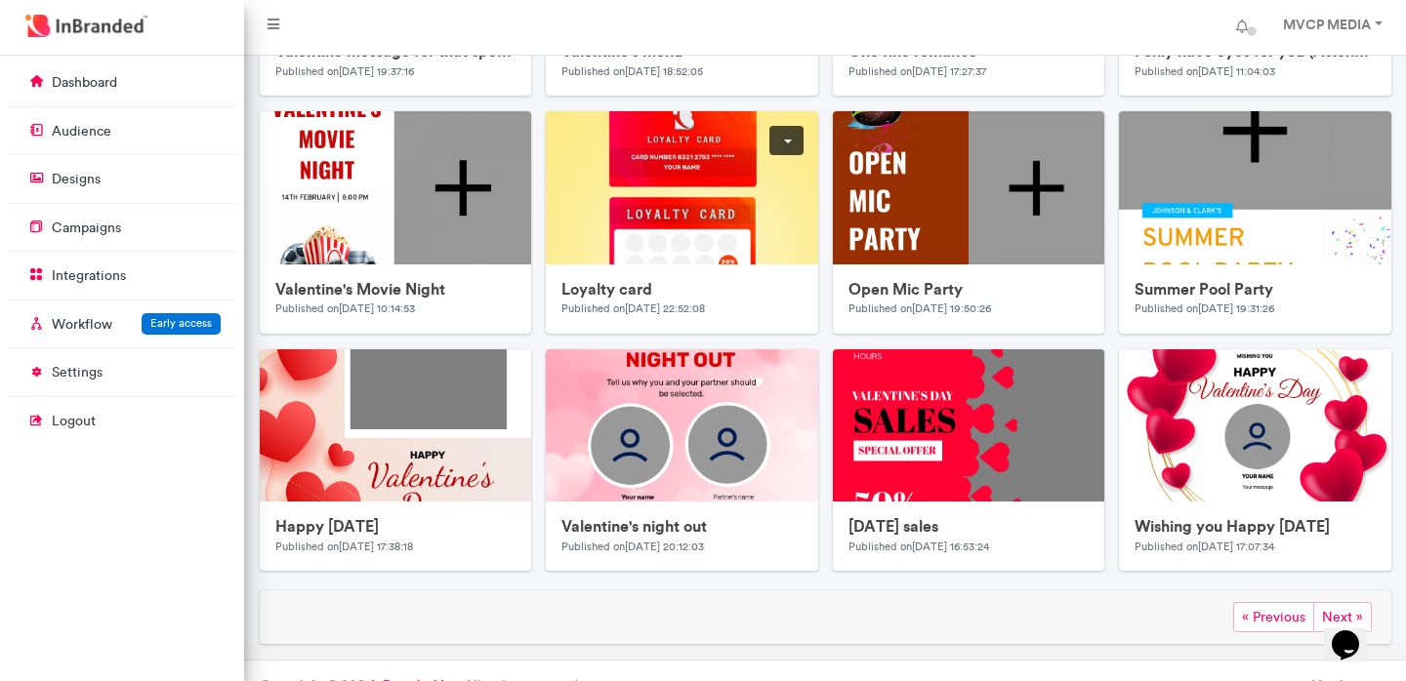
scroll to position [1055, 0]
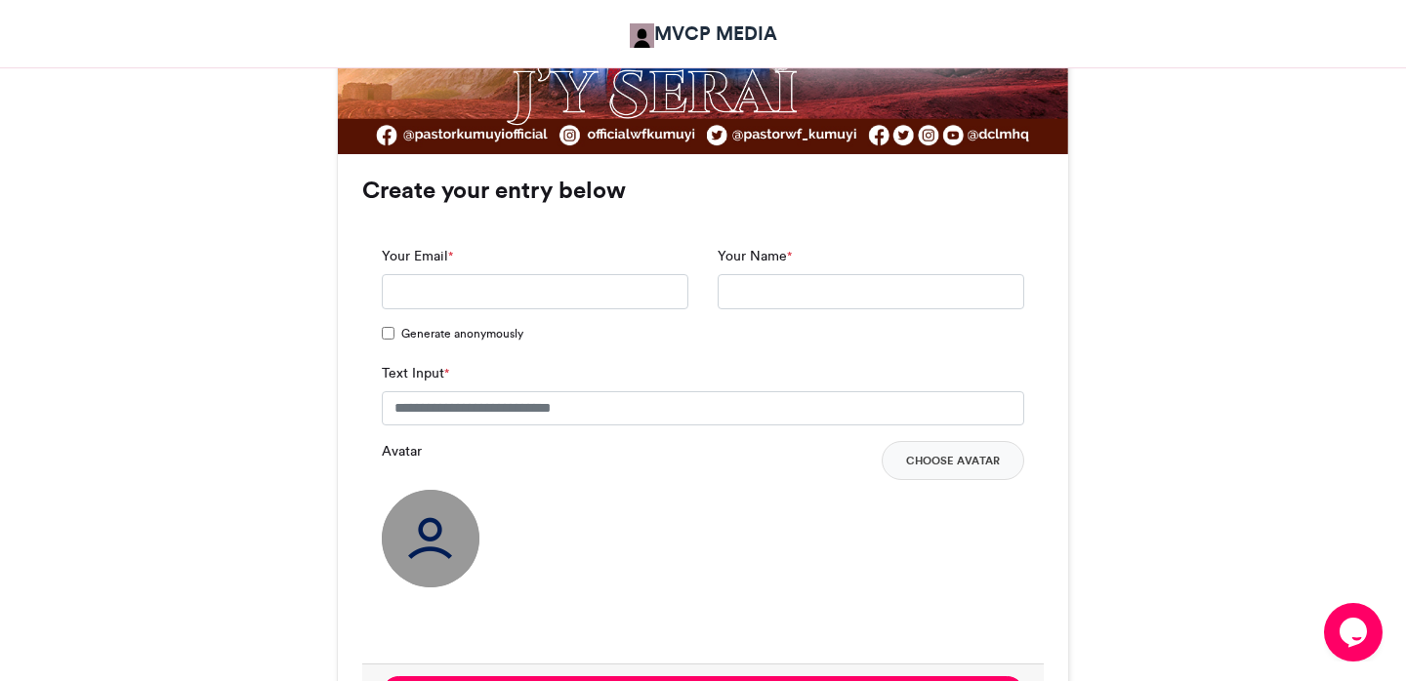
scroll to position [1038, 0]
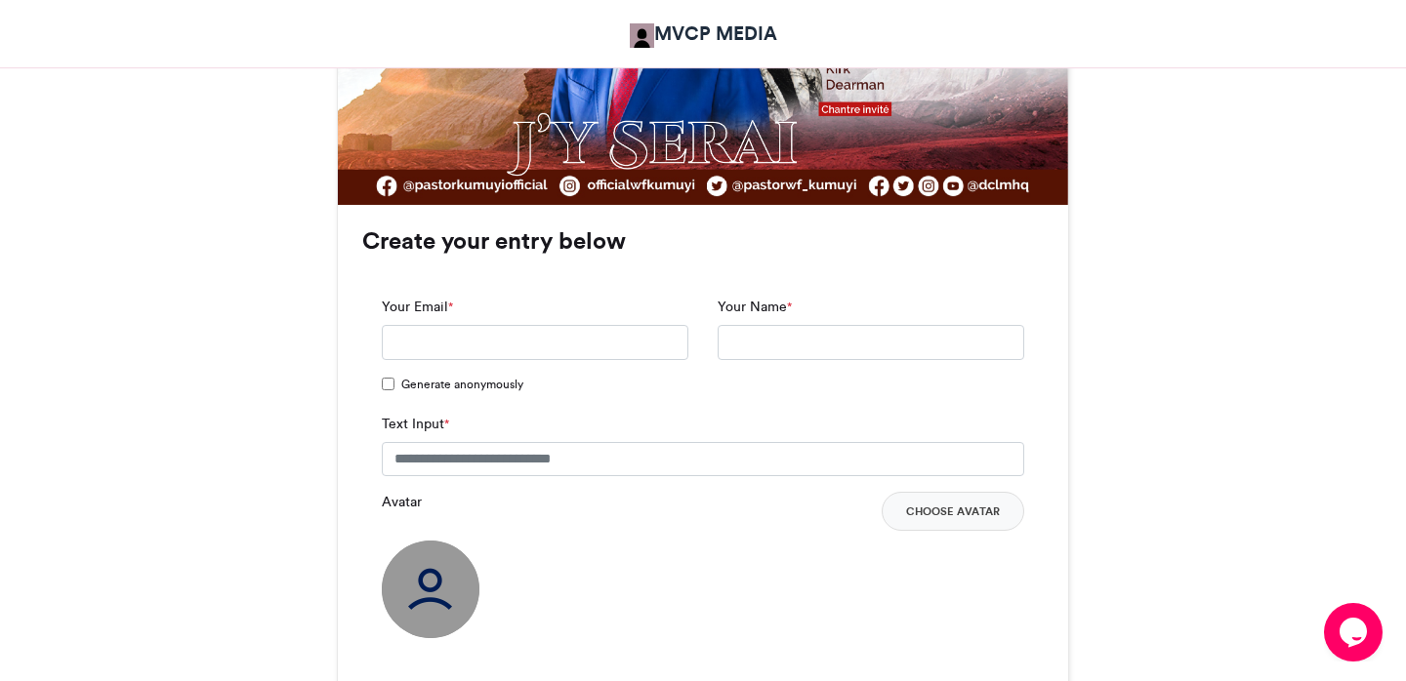
click at [481, 376] on span "Generate anonymously" at bounding box center [462, 385] width 122 height 18
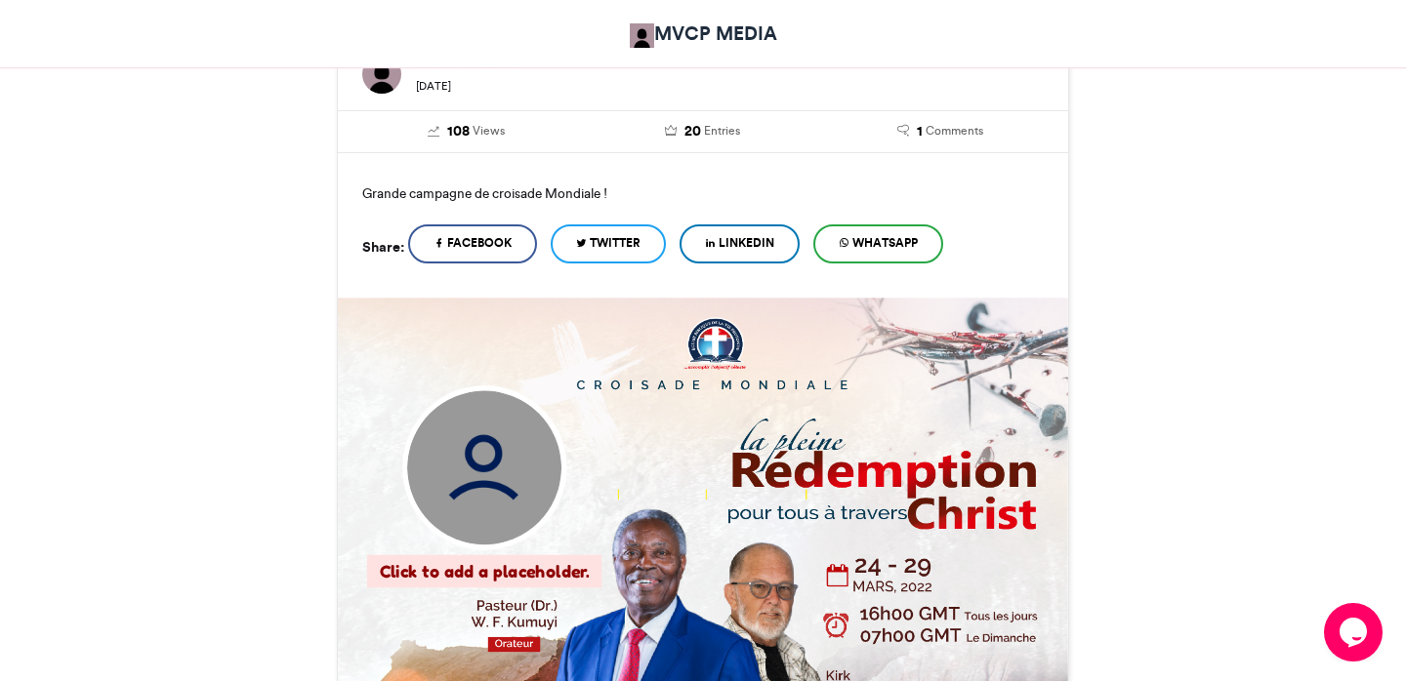
scroll to position [0, 0]
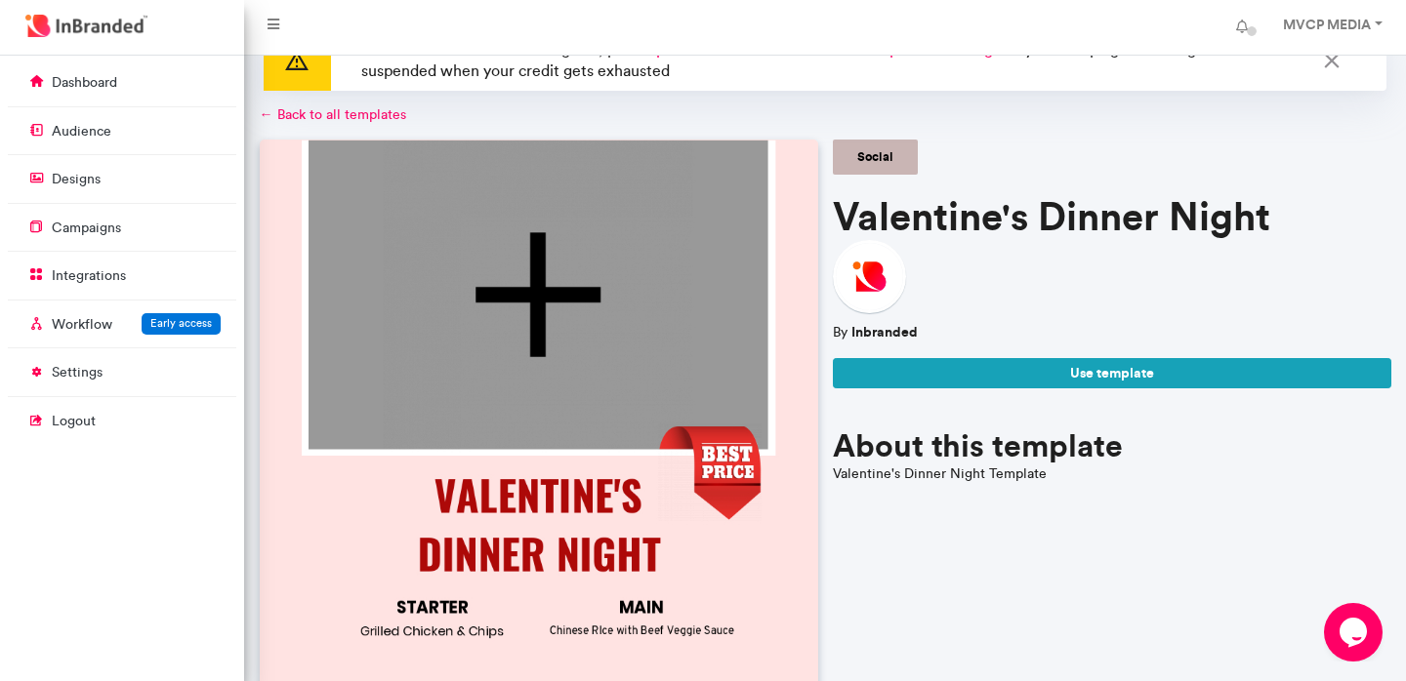
scroll to position [16, 0]
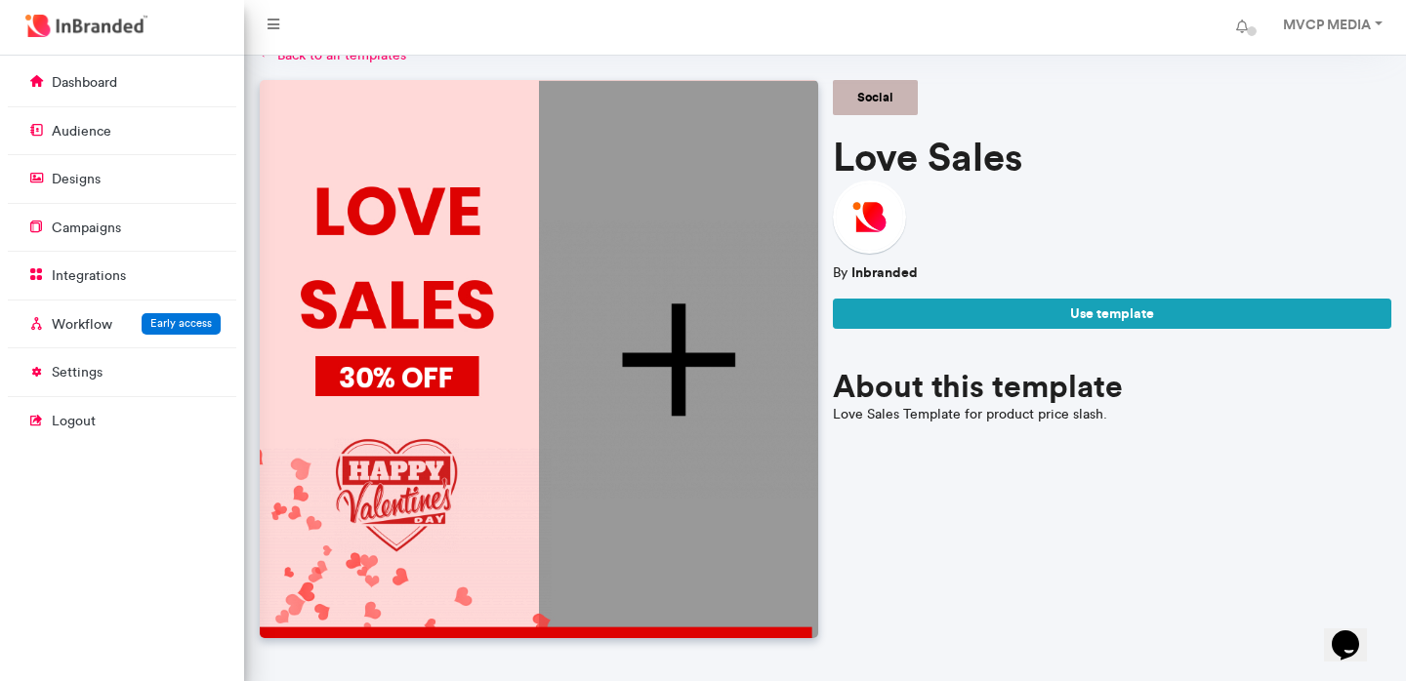
scroll to position [104, 0]
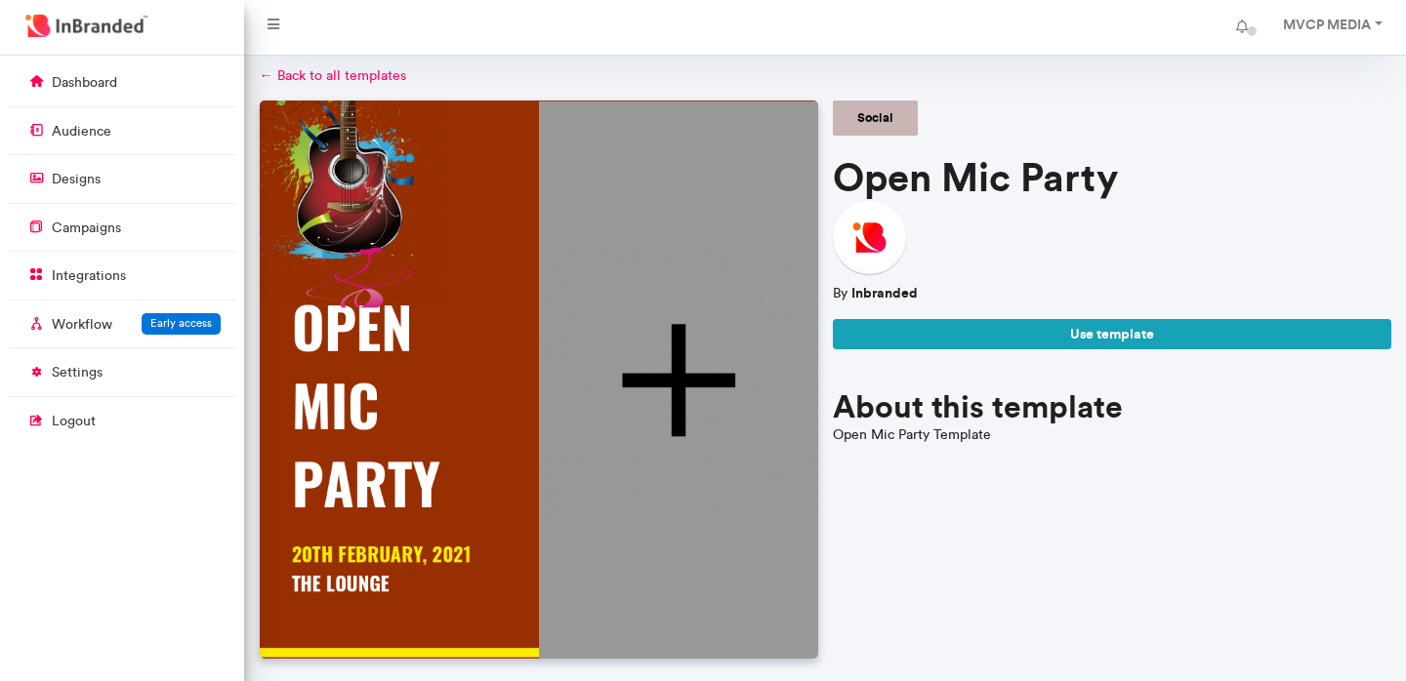
scroll to position [95, 0]
